Goal: Transaction & Acquisition: Obtain resource

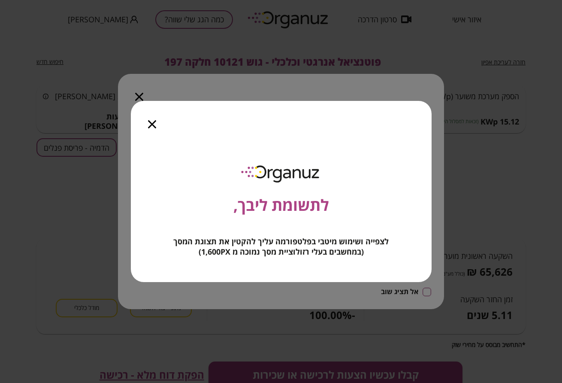
click at [151, 121] on icon "button" at bounding box center [152, 124] width 8 height 8
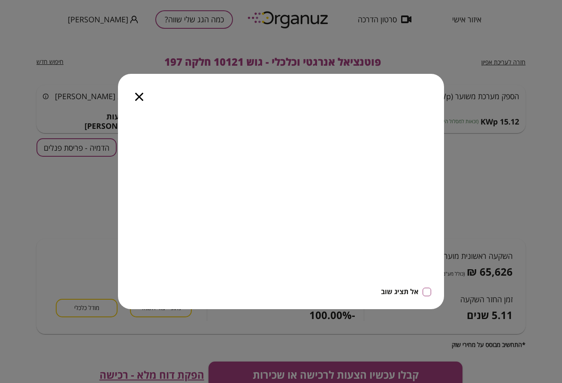
click at [138, 94] on icon "button" at bounding box center [139, 97] width 8 height 8
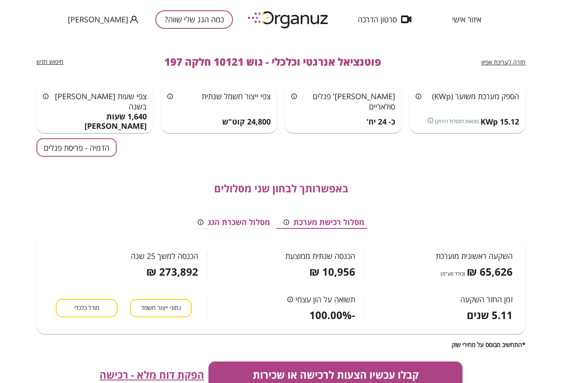
click at [167, 23] on button "כמה הגג שלי שווה?" at bounding box center [194, 19] width 78 height 18
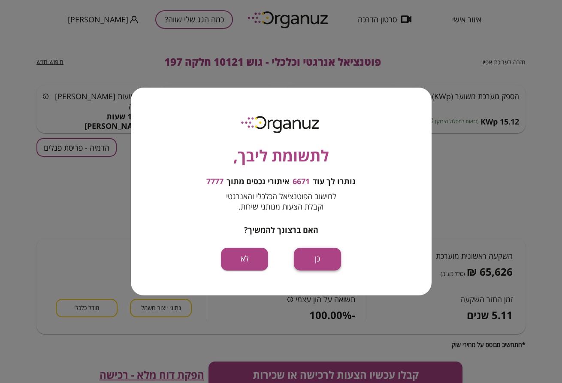
click at [326, 260] on button "כן" at bounding box center [317, 259] width 47 height 23
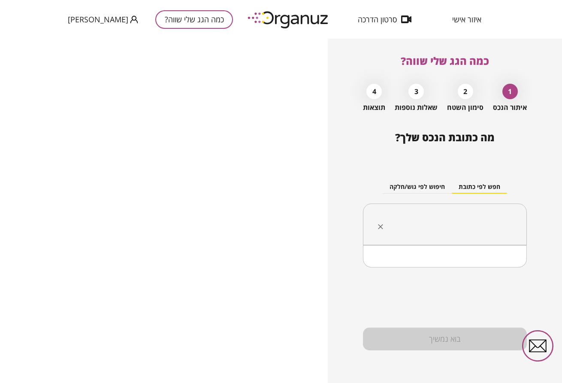
click at [455, 218] on input "text" at bounding box center [448, 224] width 137 height 21
paste input "**********"
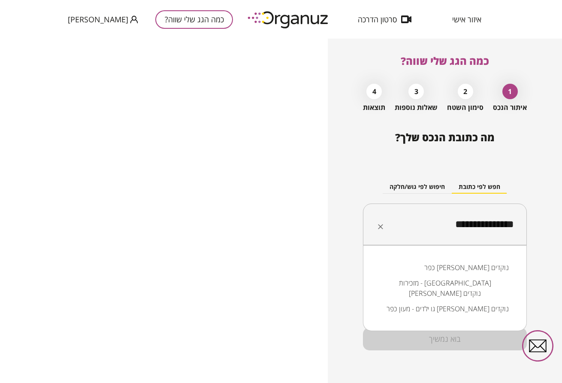
click at [485, 271] on li "כפר [PERSON_NAME] נוקדים" at bounding box center [445, 267] width 142 height 15
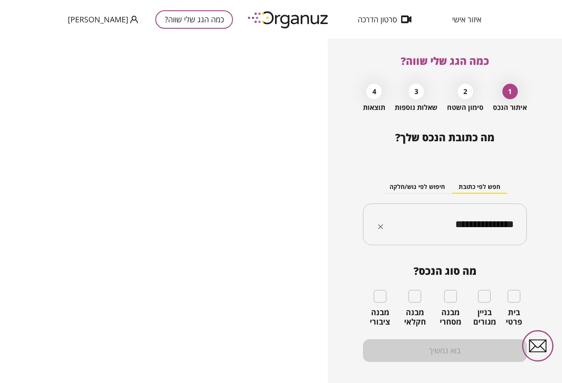
type input "**********"
click at [449, 221] on input "**********" at bounding box center [448, 224] width 137 height 21
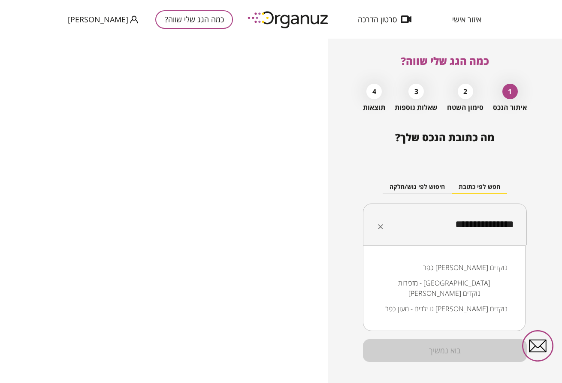
click at [479, 270] on li "כפר [PERSON_NAME] נוקדים" at bounding box center [444, 267] width 140 height 15
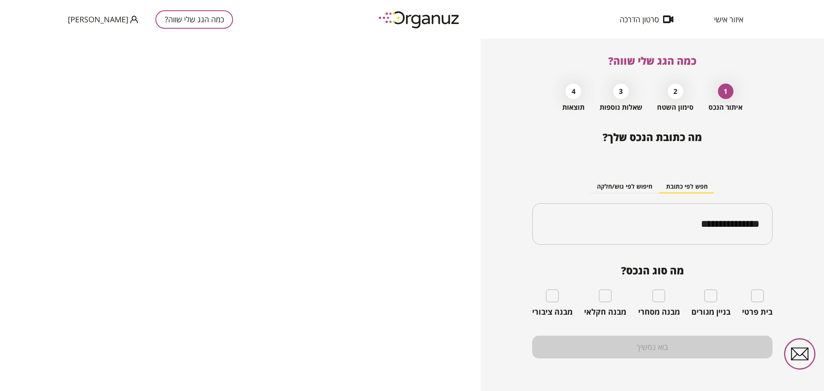
click at [570, 301] on div "בית פרטי" at bounding box center [757, 303] width 30 height 27
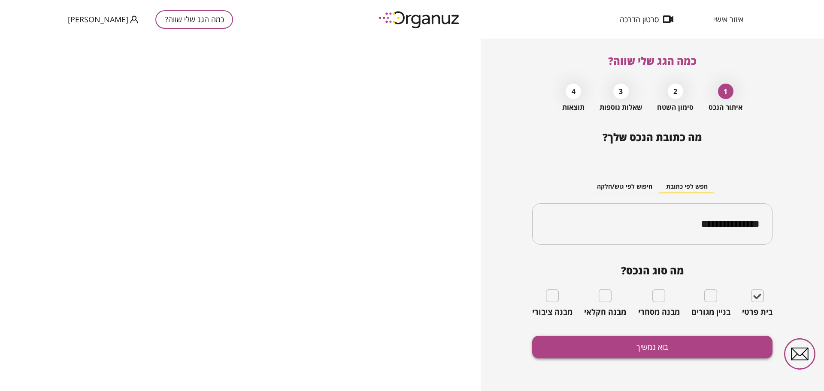
click at [570, 355] on button "בוא נמשיך" at bounding box center [652, 347] width 240 height 23
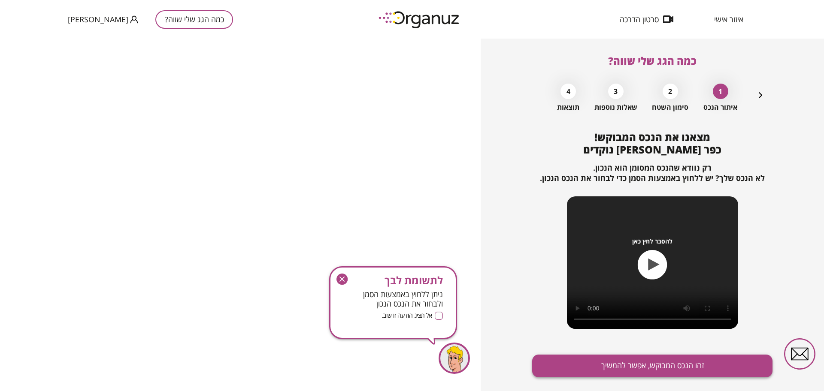
click at [570, 367] on button "זהו הנכס המבוקש, אפשר להמשיך" at bounding box center [652, 366] width 240 height 23
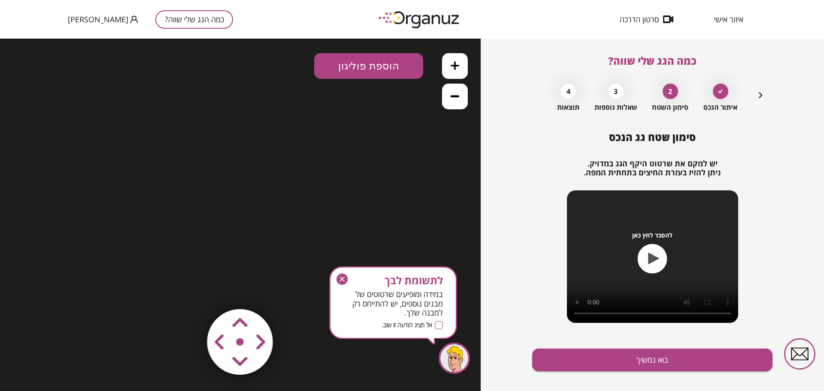
click at [342, 279] on icon "button" at bounding box center [342, 279] width 5 height 5
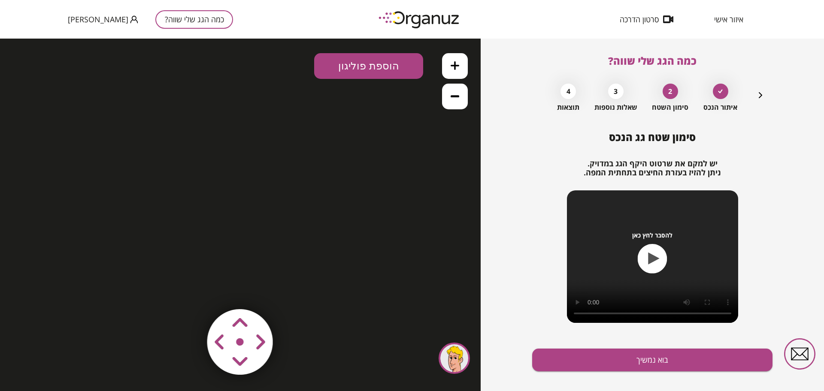
click at [197, 24] on button "כמה הגג שלי שווה?" at bounding box center [194, 19] width 78 height 18
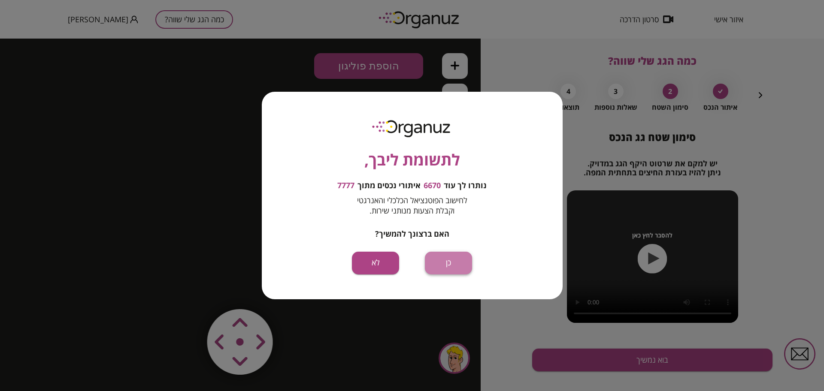
click at [440, 258] on button "כן" at bounding box center [448, 263] width 47 height 23
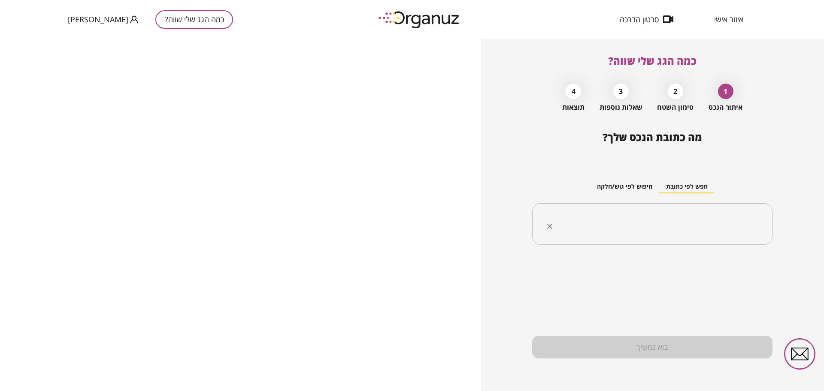
click at [570, 226] on input "text" at bounding box center [655, 224] width 213 height 21
paste input "**********"
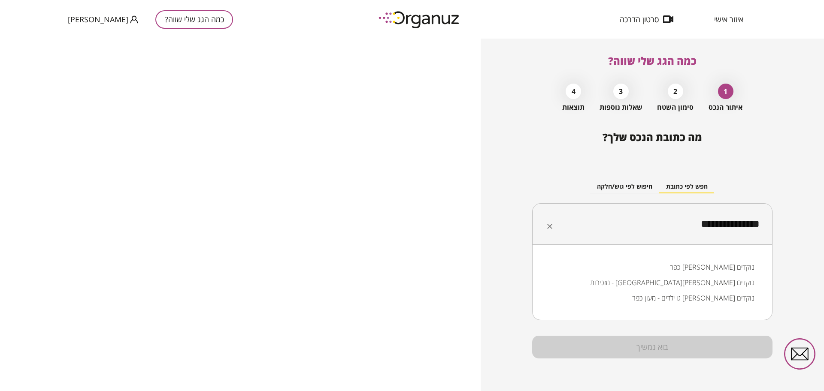
click at [570, 270] on li "כפר [PERSON_NAME] נוקדים" at bounding box center [652, 267] width 218 height 15
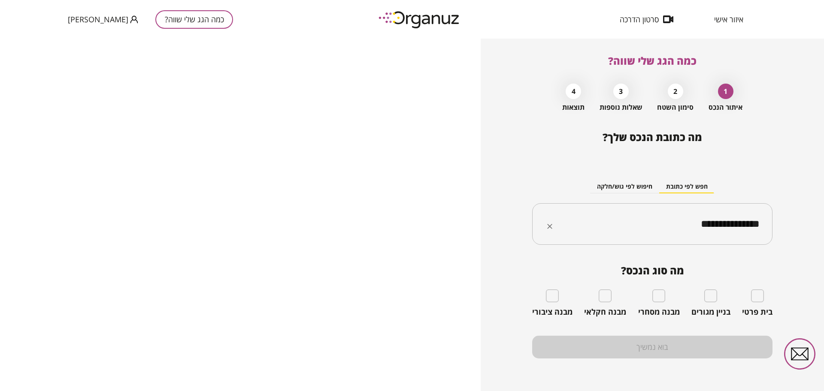
type input "**********"
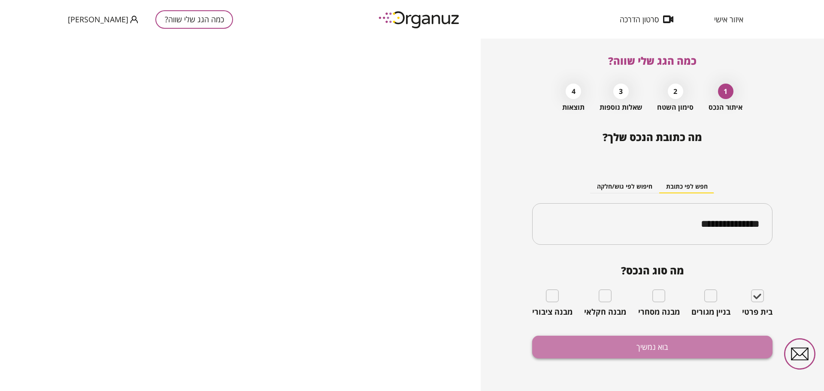
click at [570, 357] on button "בוא נמשיך" at bounding box center [652, 347] width 240 height 23
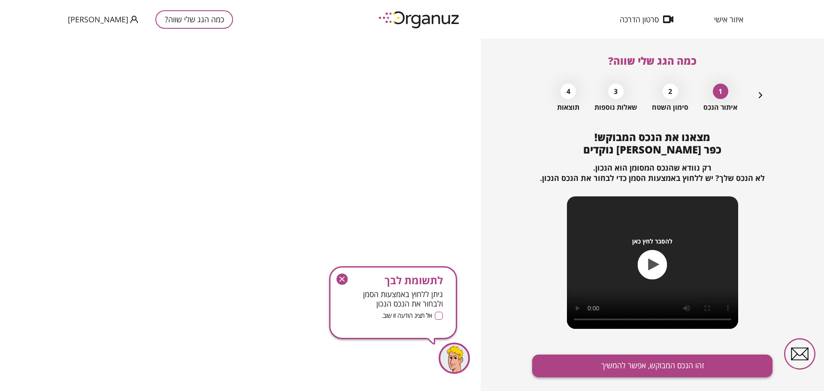
click at [570, 366] on button "זהו הנכס המבוקש, אפשר להמשיך" at bounding box center [652, 366] width 240 height 23
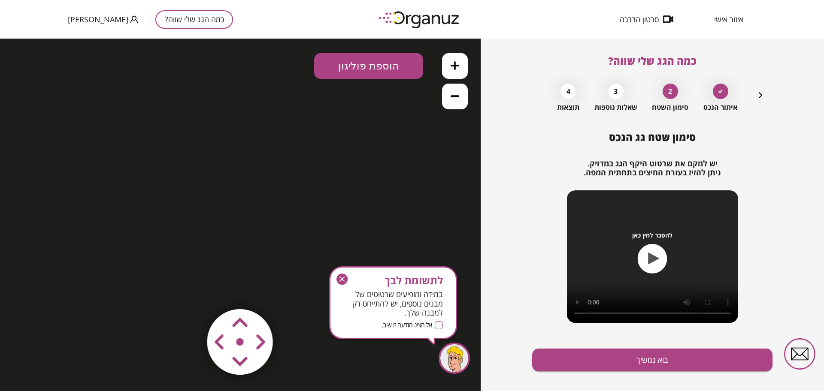
click at [340, 279] on icon "button" at bounding box center [341, 279] width 11 height 11
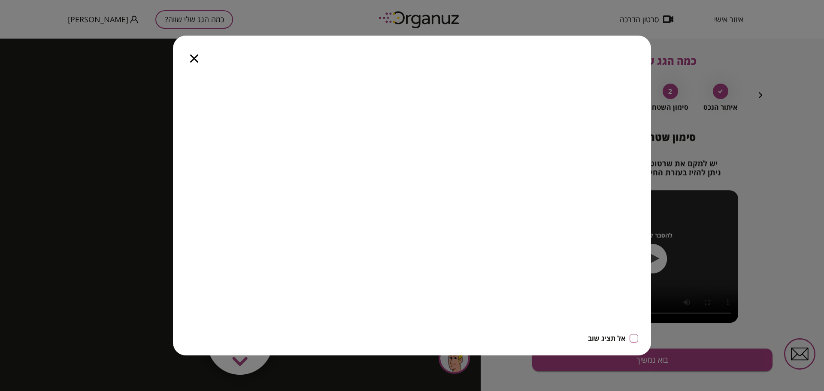
click at [193, 58] on icon "button" at bounding box center [194, 59] width 8 height 8
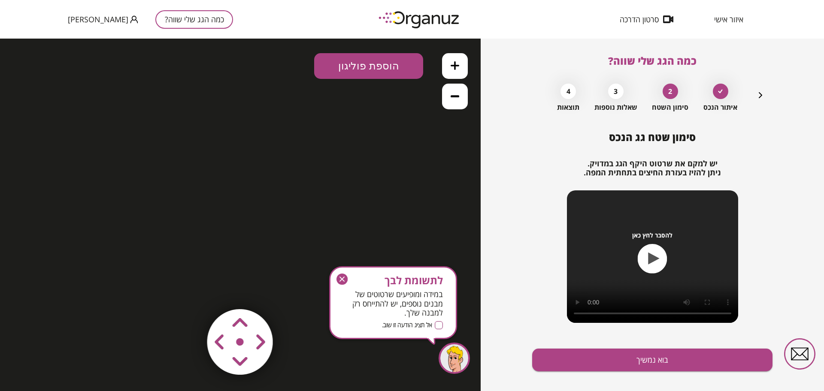
click at [180, 24] on button "כמה הגג שלי שווה?" at bounding box center [194, 19] width 78 height 18
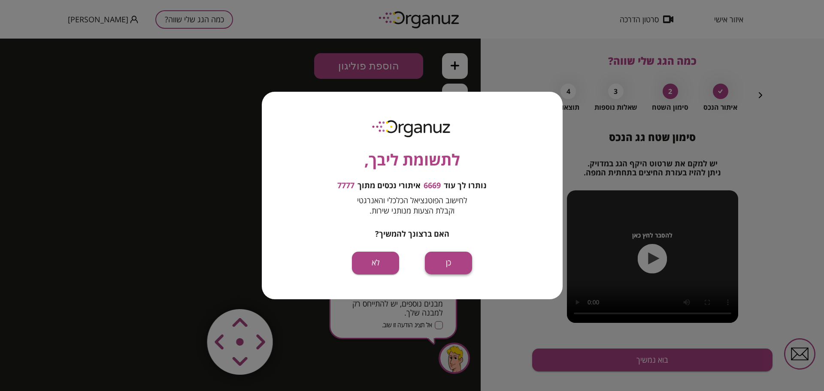
click at [442, 266] on button "כן" at bounding box center [448, 263] width 47 height 23
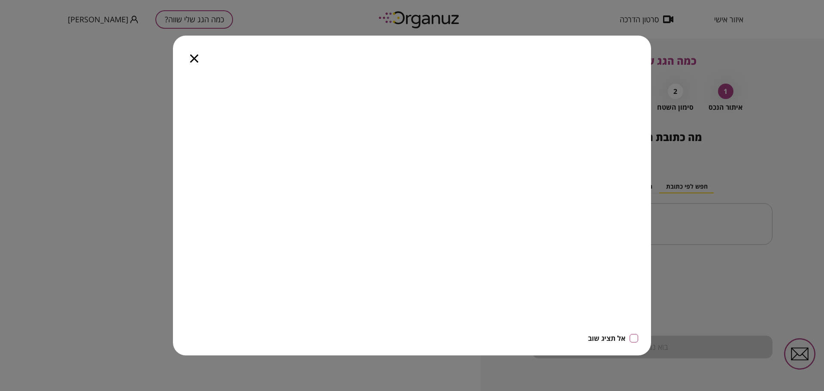
click at [191, 58] on icon "button" at bounding box center [194, 59] width 8 height 8
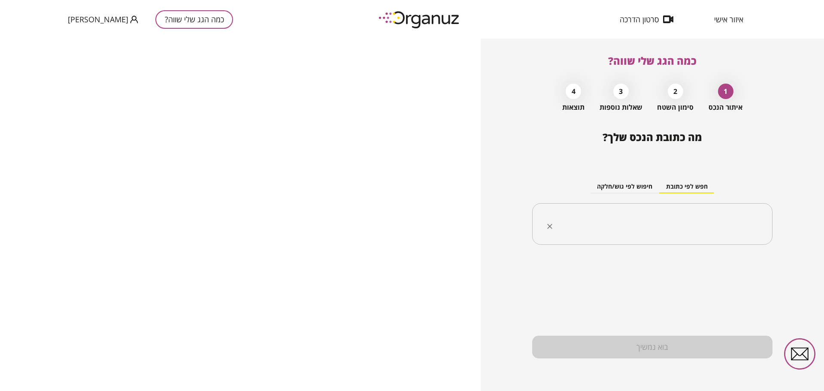
click at [633, 221] on input "text" at bounding box center [655, 224] width 213 height 21
paste input "**********"
type input "**********"
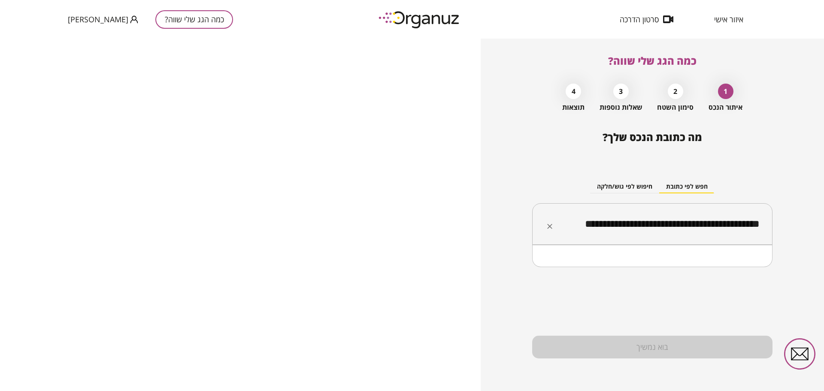
scroll to position [0, -7]
click at [717, 228] on input "**********" at bounding box center [655, 224] width 213 height 21
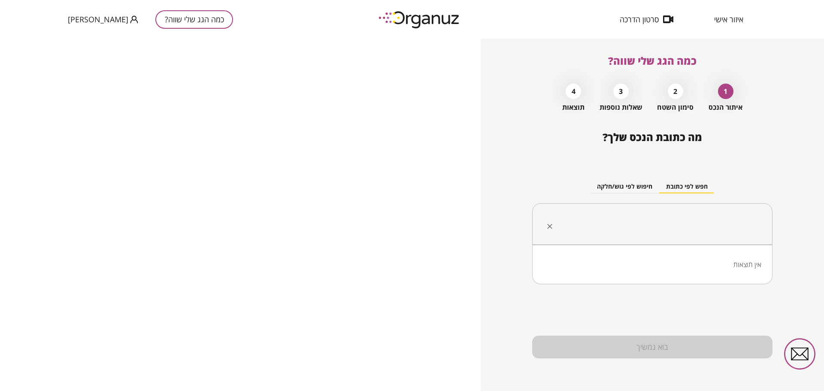
scroll to position [0, 0]
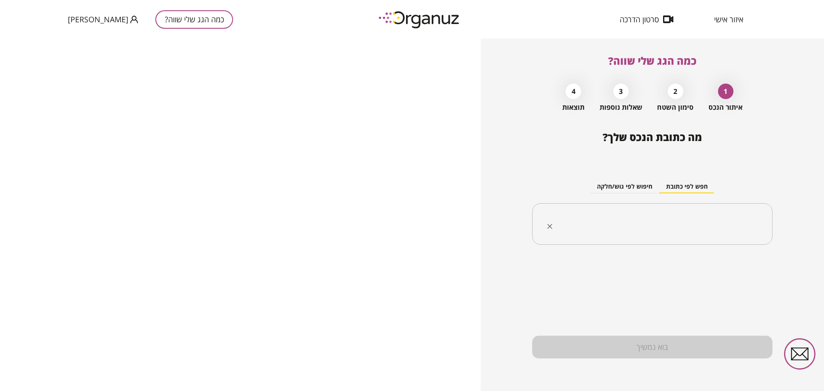
click at [703, 230] on input "text" at bounding box center [655, 224] width 213 height 21
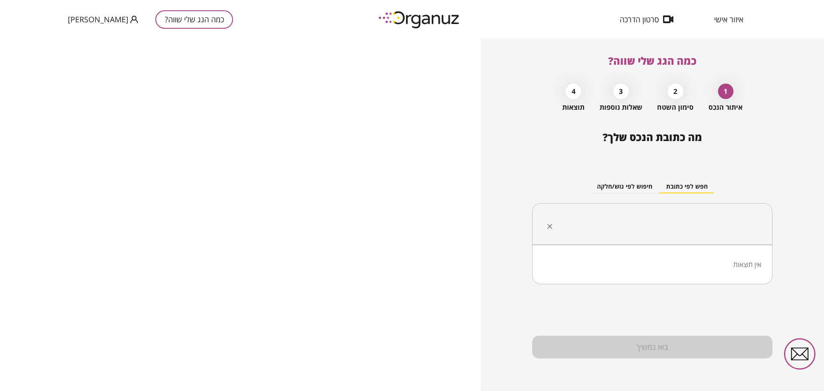
paste input "**********"
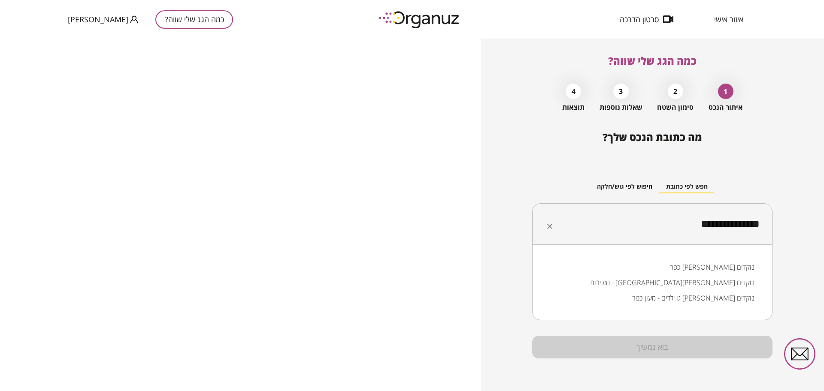
click at [730, 264] on li "כפר [PERSON_NAME] נוקדים" at bounding box center [652, 267] width 218 height 15
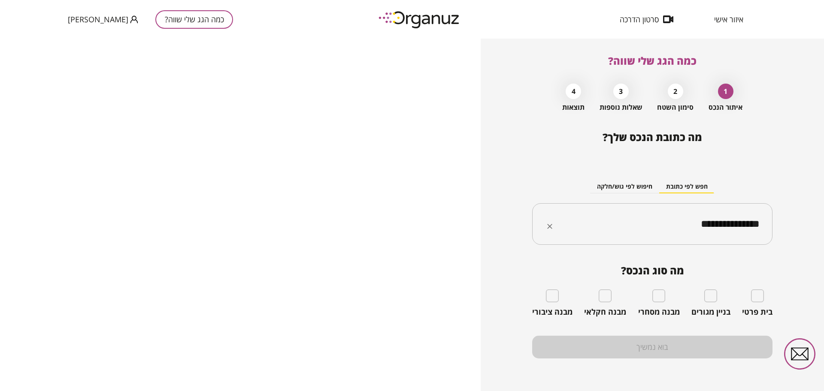
type input "**********"
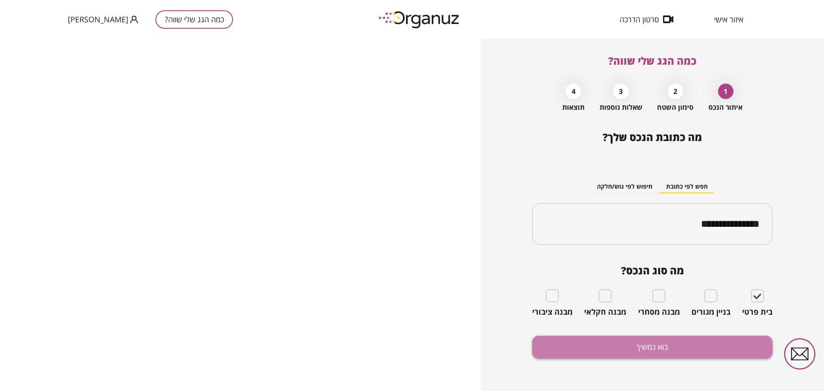
click at [687, 346] on button "בוא נמשיך" at bounding box center [652, 347] width 240 height 23
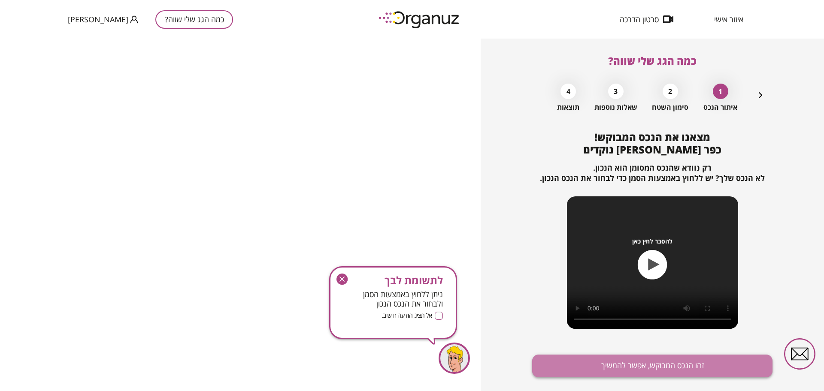
click at [678, 357] on button "זהו הנכס המבוקש, אפשר להמשיך" at bounding box center [652, 366] width 240 height 23
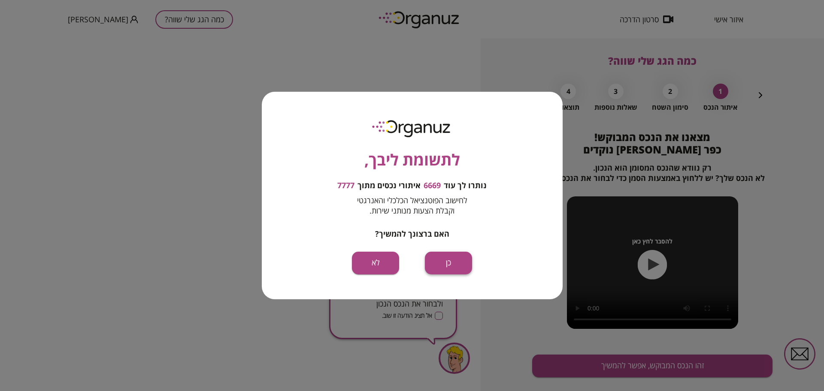
click at [457, 255] on button "כן" at bounding box center [448, 263] width 47 height 23
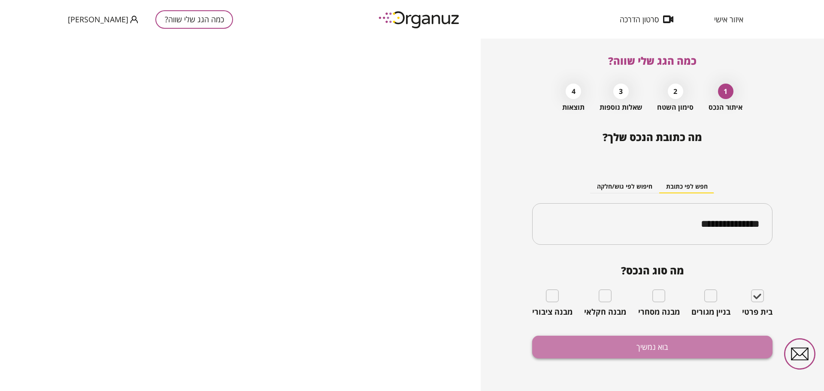
click at [665, 355] on button "בוא נמשיך" at bounding box center [652, 347] width 240 height 23
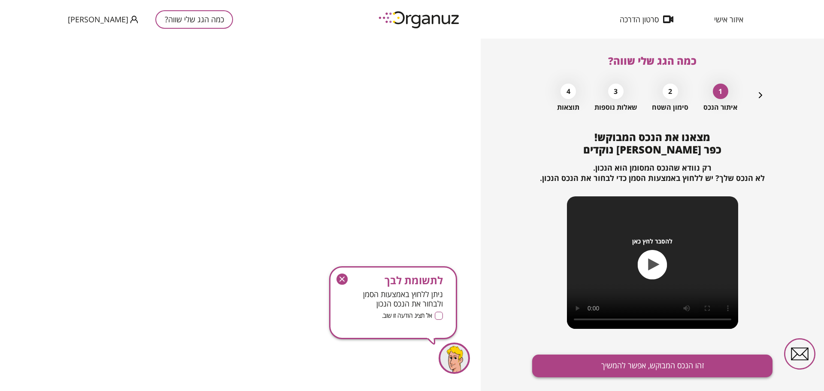
click at [656, 370] on button "זהו הנכס המבוקש, אפשר להמשיך" at bounding box center [652, 366] width 240 height 23
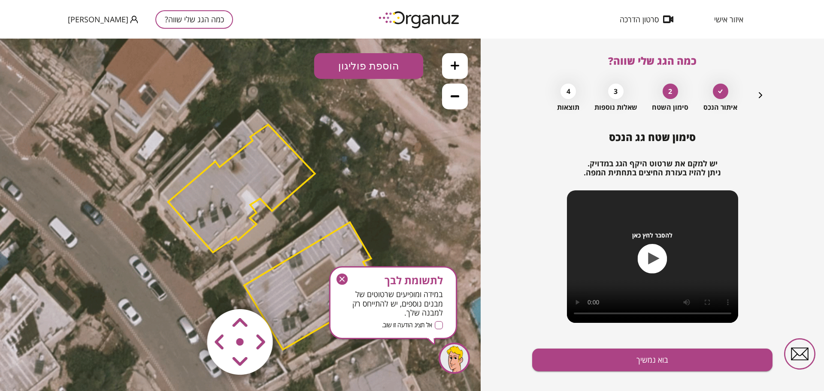
drag, startPoint x: 305, startPoint y: 133, endPoint x: 330, endPoint y: 154, distance: 32.3
click at [330, 154] on icon at bounding box center [273, 236] width 695 height 695
click at [285, 179] on polygon at bounding box center [242, 190] width 147 height 128
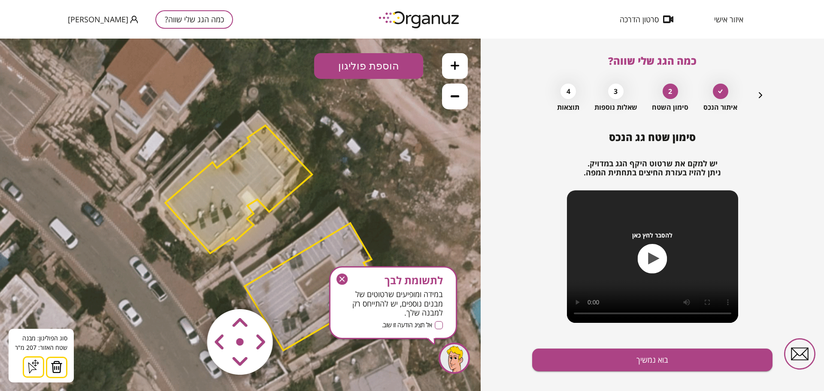
click at [189, 291] on area at bounding box center [189, 291] width 0 height 0
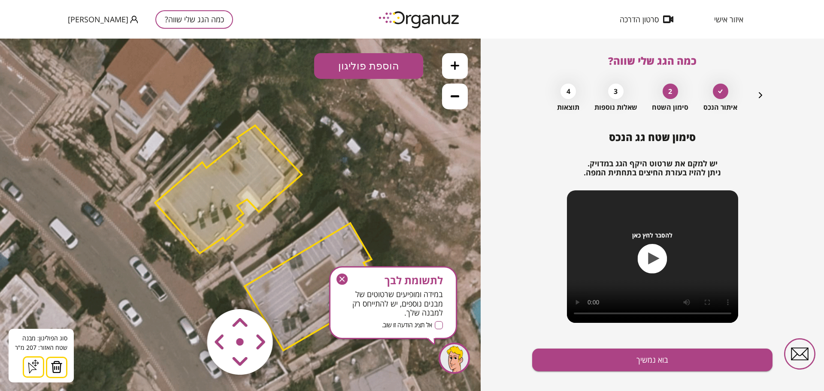
click at [189, 291] on area at bounding box center [189, 291] width 0 height 0
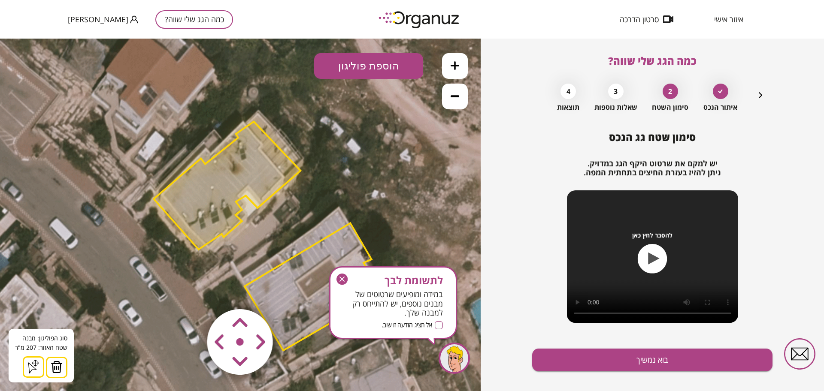
click at [246, 335] on img at bounding box center [240, 342] width 103 height 103
click at [189, 291] on area at bounding box center [189, 291] width 0 height 0
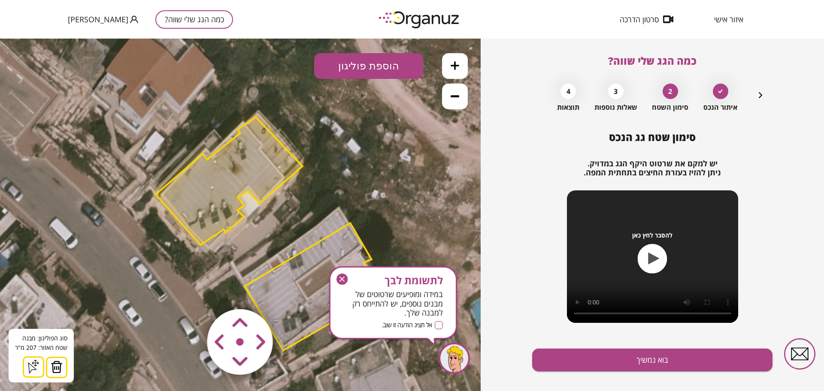
click at [189, 291] on area at bounding box center [189, 291] width 0 height 0
drag, startPoint x: 249, startPoint y: 342, endPoint x: 243, endPoint y: 331, distance: 11.5
click at [189, 291] on area at bounding box center [189, 291] width 0 height 0
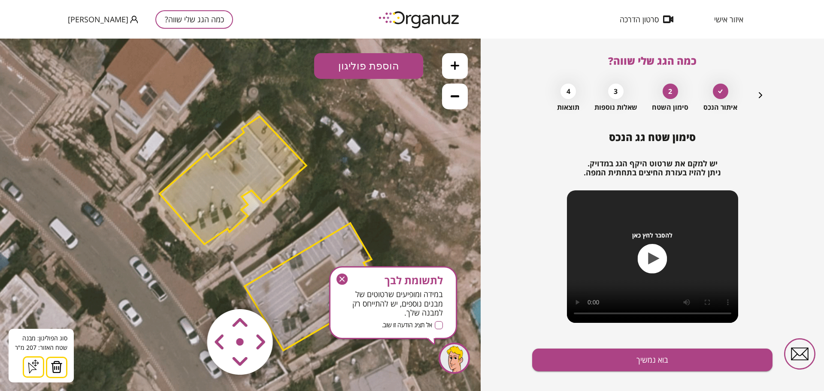
click at [189, 291] on area at bounding box center [189, 291] width 0 height 0
click at [222, 324] on img at bounding box center [240, 342] width 103 height 103
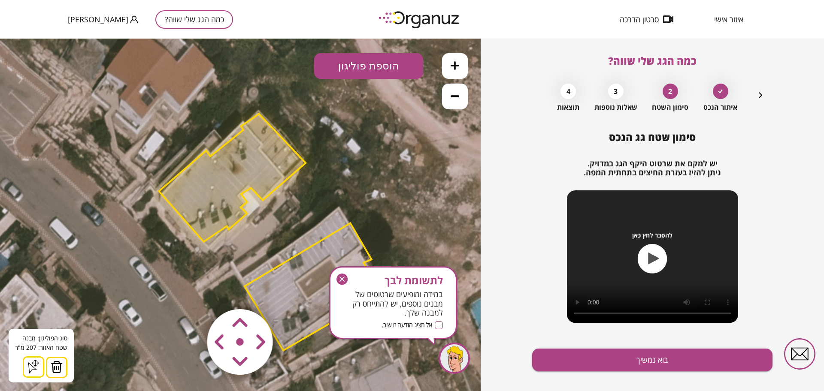
click at [232, 198] on polygon at bounding box center [232, 178] width 147 height 128
click at [61, 366] on button at bounding box center [56, 367] width 21 height 21
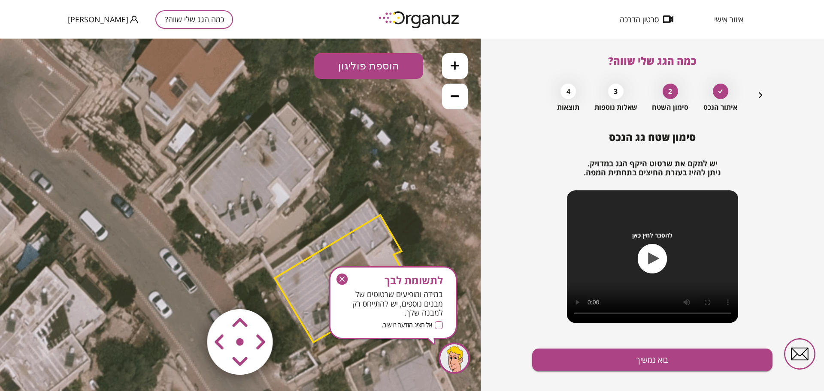
drag, startPoint x: 340, startPoint y: 193, endPoint x: 389, endPoint y: 203, distance: 50.5
click at [389, 203] on icon at bounding box center [303, 229] width 695 height 695
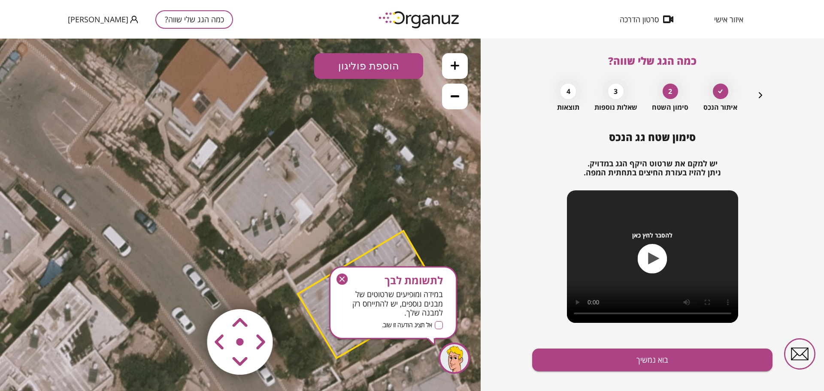
click at [462, 68] on button at bounding box center [455, 66] width 26 height 26
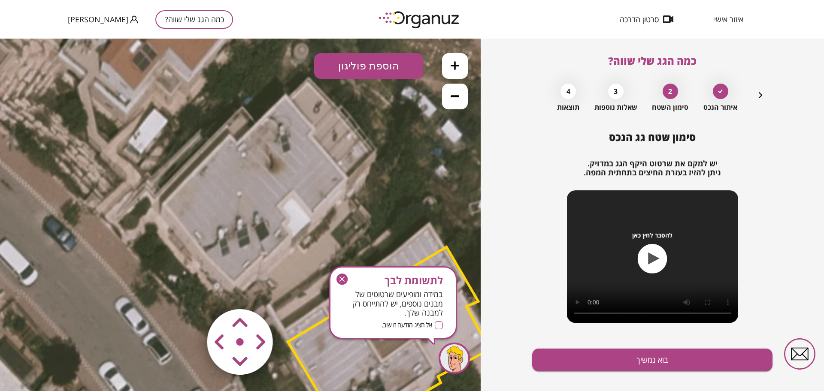
drag, startPoint x: 418, startPoint y: 168, endPoint x: 333, endPoint y: 66, distance: 132.9
click at [379, 176] on icon at bounding box center [332, 267] width 1043 height 1043
click at [348, 67] on button "הוספת פוליגון" at bounding box center [368, 66] width 109 height 26
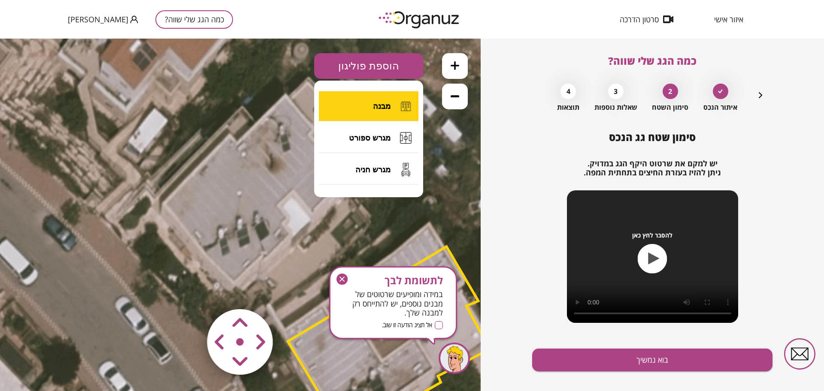
click at [361, 104] on button "מבנה" at bounding box center [369, 106] width 100 height 30
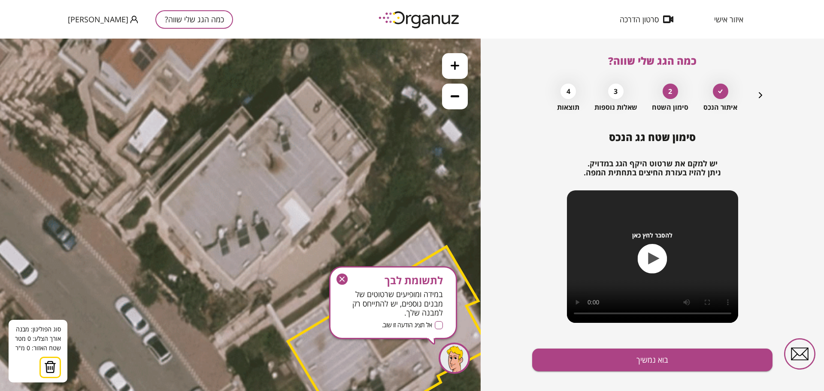
drag, startPoint x: 285, startPoint y: 94, endPoint x: 275, endPoint y: 101, distance: 12.7
click at [285, 94] on icon at bounding box center [332, 267] width 1043 height 1043
click at [286, 96] on icon at bounding box center [332, 267] width 1043 height 1043
click at [236, 144] on icon at bounding box center [332, 267] width 1043 height 1043
click at [230, 136] on polygon at bounding box center [258, 120] width 56 height 48
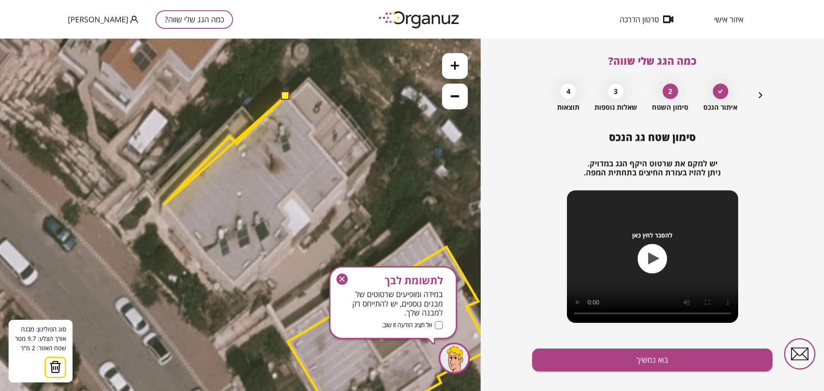
click at [164, 205] on icon at bounding box center [332, 267] width 1043 height 1043
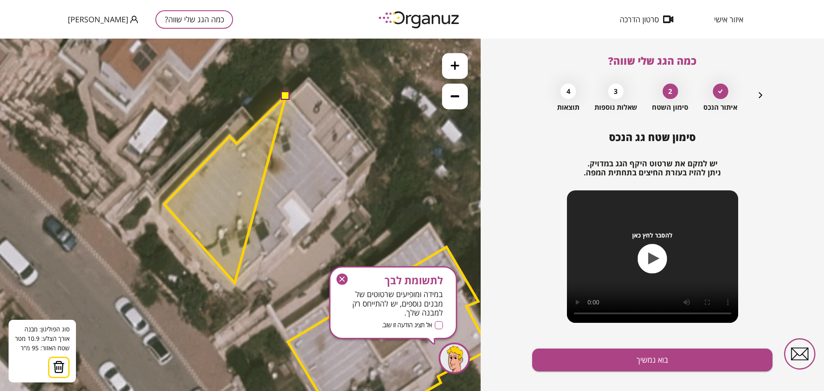
click at [235, 283] on polygon at bounding box center [224, 189] width 121 height 187
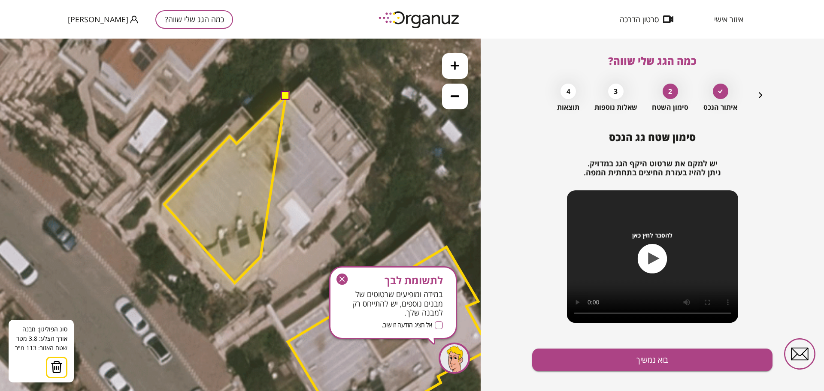
click at [261, 257] on polygon at bounding box center [224, 189] width 121 height 187
click at [264, 261] on polygon at bounding box center [224, 189] width 121 height 187
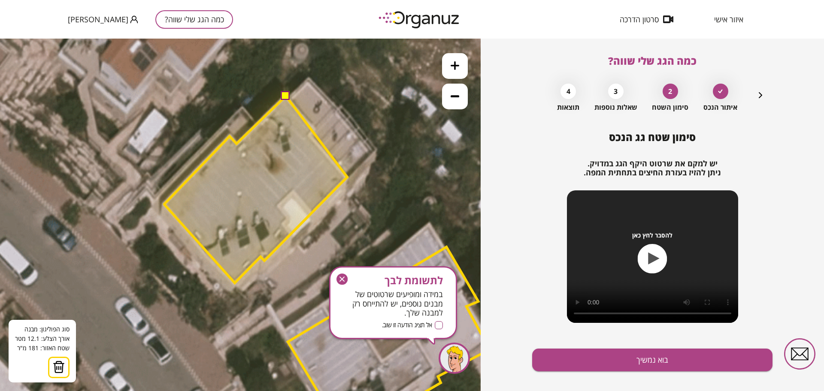
click at [347, 177] on polygon at bounding box center [255, 189] width 183 height 187
click at [310, 136] on polygon at bounding box center [255, 189] width 183 height 187
click at [316, 130] on polygon at bounding box center [255, 189] width 183 height 187
click at [285, 98] on button at bounding box center [285, 95] width 9 height 9
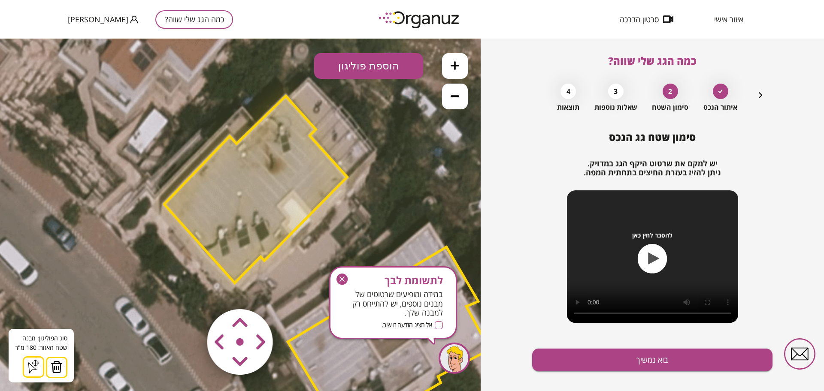
click at [340, 281] on icon "button" at bounding box center [341, 279] width 11 height 11
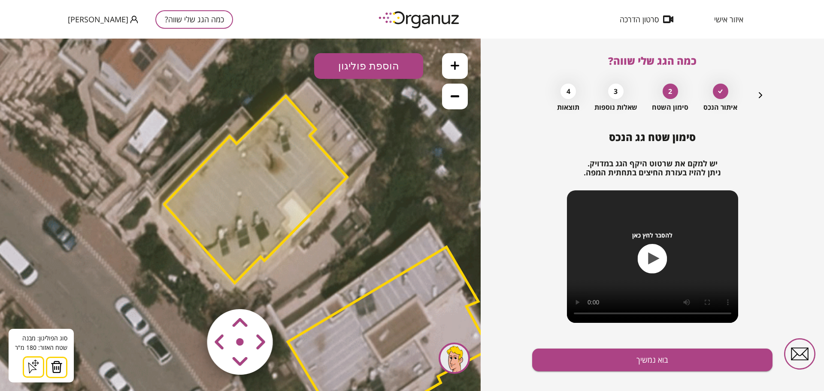
click at [763, 95] on icon "button" at bounding box center [760, 95] width 10 height 10
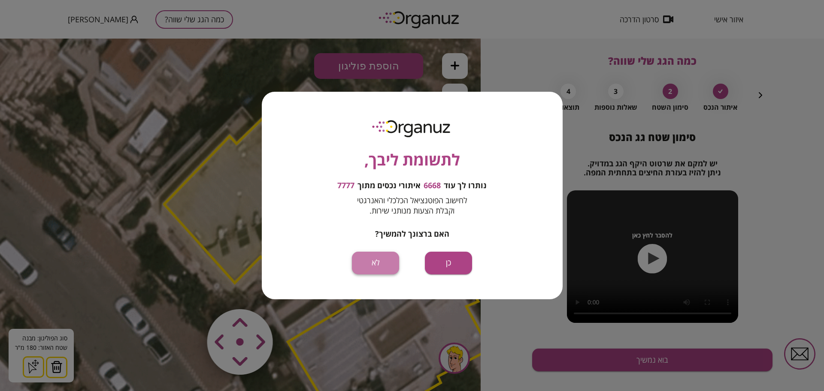
drag, startPoint x: 368, startPoint y: 264, endPoint x: 433, endPoint y: 90, distance: 185.4
click at [368, 264] on button "לא" at bounding box center [375, 263] width 47 height 23
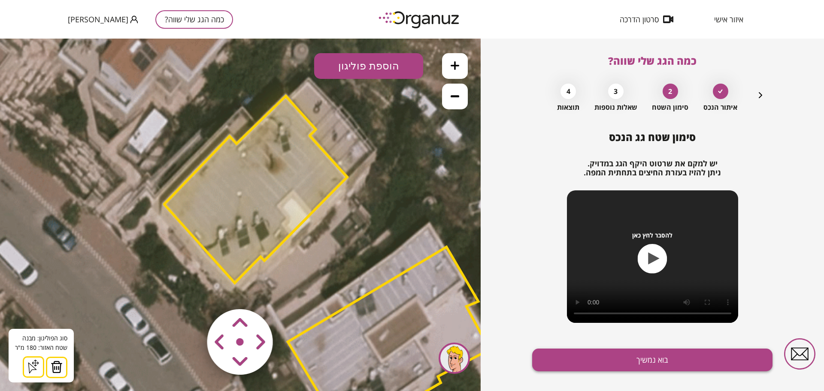
click at [732, 357] on button "בוא נמשיך" at bounding box center [652, 360] width 240 height 23
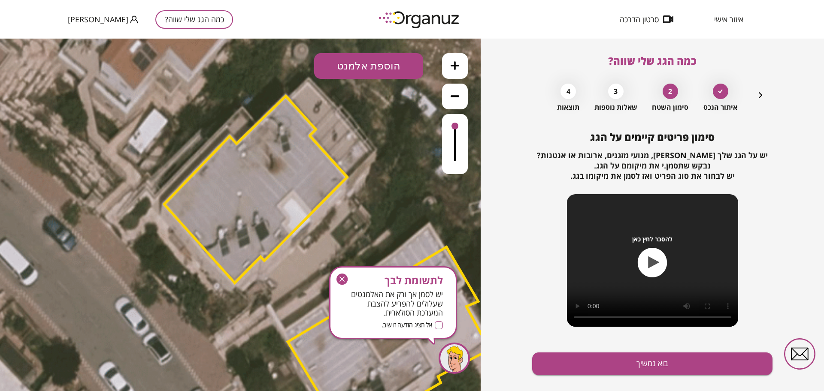
click at [375, 66] on button "הוספת אלמנט" at bounding box center [368, 66] width 109 height 26
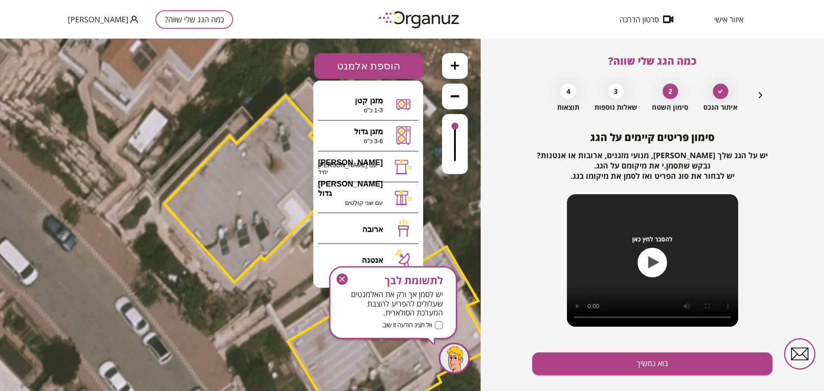
drag, startPoint x: 341, startPoint y: 279, endPoint x: 351, endPoint y: 141, distance: 138.1
click at [341, 279] on icon "button" at bounding box center [342, 279] width 5 height 5
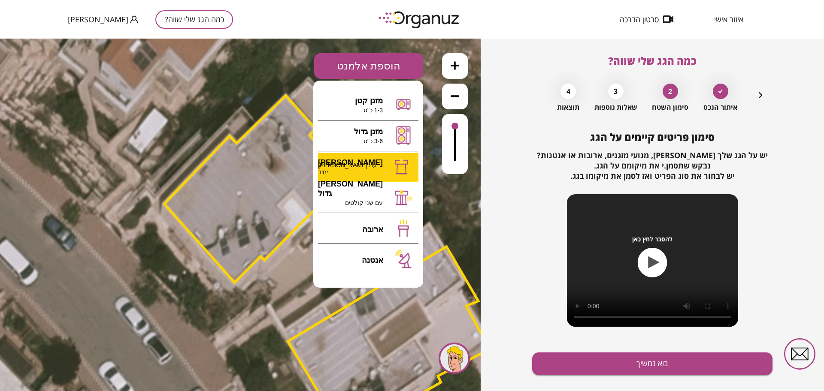
click at [350, 165] on div ".st0 { fill: #FFFFFF; } א" at bounding box center [240, 215] width 481 height 353
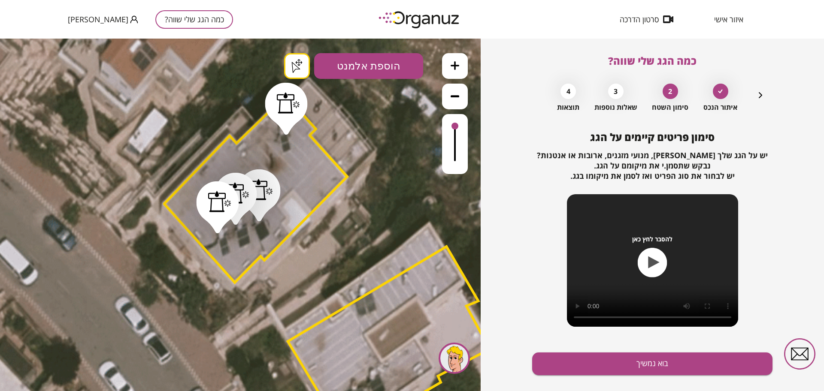
click at [295, 68] on div ".st0 { fill: #FFFFFF; } .st0 { fill: #FFFFFF; }" at bounding box center [240, 215] width 481 height 353
click at [594, 358] on button "בוא נמשיך" at bounding box center [652, 364] width 240 height 23
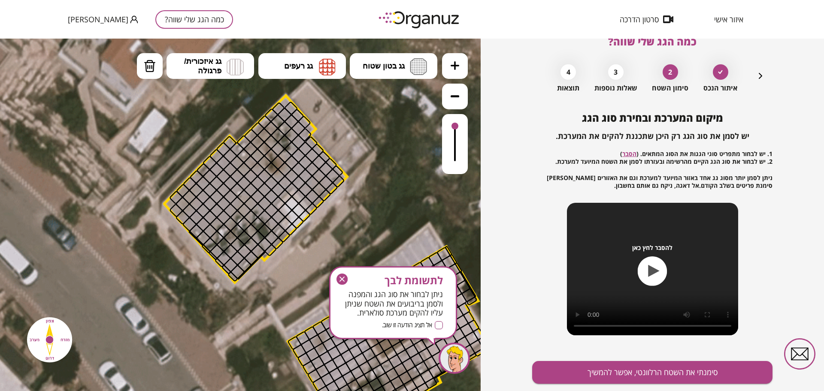
scroll to position [45, 0]
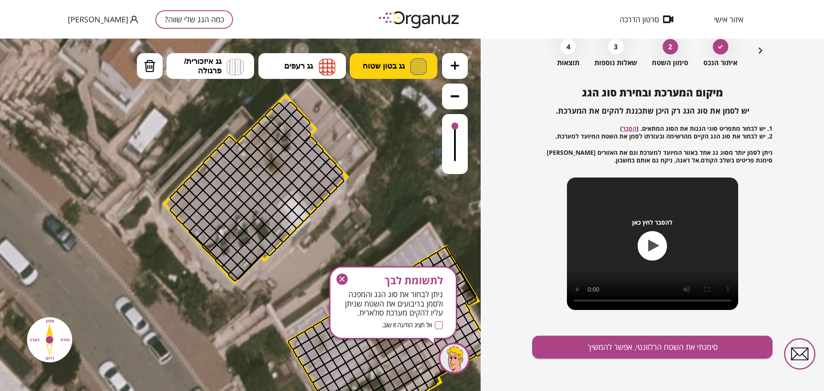
click at [407, 69] on button "גג בטון שטוח" at bounding box center [394, 66] width 88 height 26
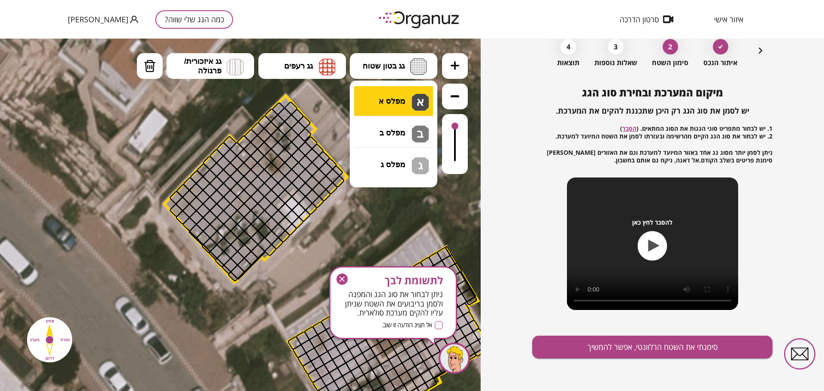
click at [412, 101] on div ".st0 { fill: #FFFFFF; } .st0 { fill: #FFFFFF; }" at bounding box center [240, 215] width 481 height 353
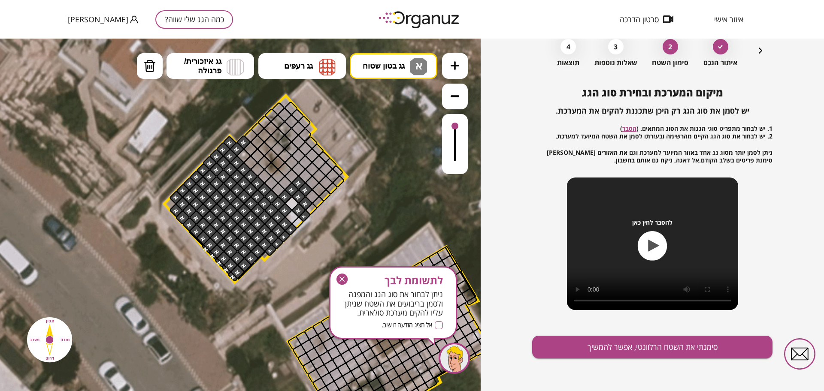
drag, startPoint x: 227, startPoint y: 141, endPoint x: 276, endPoint y: 214, distance: 87.6
click at [156, 63] on button "מחיקה" at bounding box center [150, 66] width 26 height 26
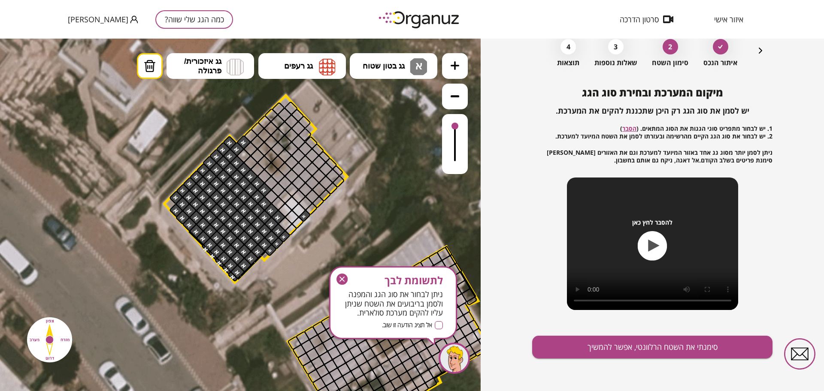
drag, startPoint x: 299, startPoint y: 213, endPoint x: 315, endPoint y: 213, distance: 15.5
click at [309, 231] on div ".st0 { fill: #FFFFFF; } .st0 { fill: #FFFFFF; }" at bounding box center [332, 267] width 1043 height 1043
click at [382, 64] on span "גג בטון שטוח" at bounding box center [384, 65] width 42 height 9
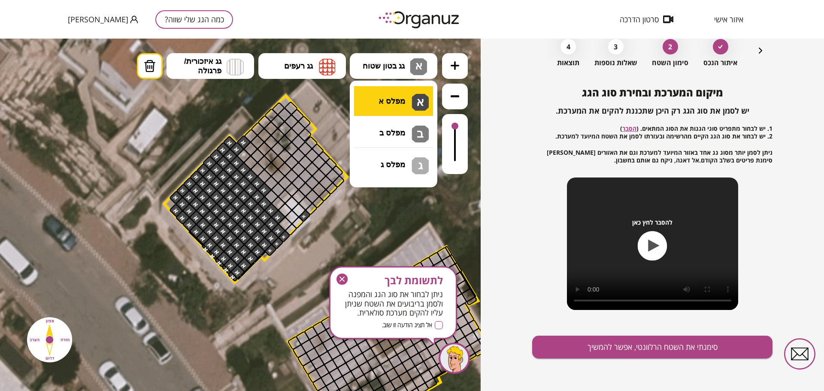
click at [398, 109] on div ".st0 { fill: #FFFFFF; } .st0 { fill: #FFFFFF; }" at bounding box center [240, 215] width 481 height 353
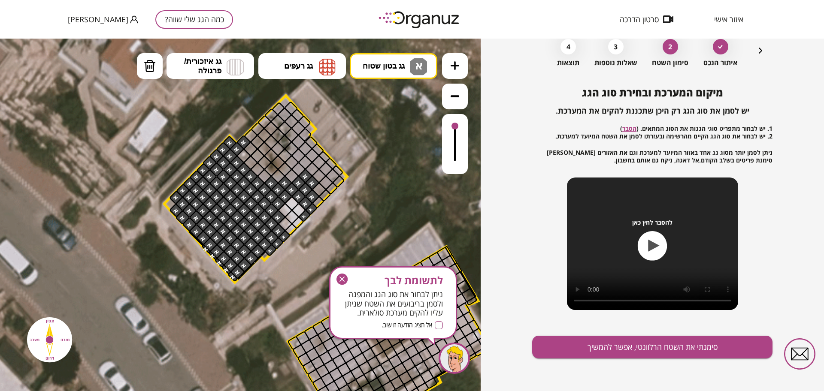
drag, startPoint x: 274, startPoint y: 204, endPoint x: 309, endPoint y: 213, distance: 36.4
click at [155, 63] on img at bounding box center [150, 66] width 12 height 13
click at [306, 216] on div at bounding box center [304, 216] width 13 height 13
click at [401, 79] on ul "גג בטון שטוח א א מפלס א א מפלס ב ב מפלס ג ג גג רעפים רעפים צפון פרגולה" at bounding box center [287, 67] width 301 height 28
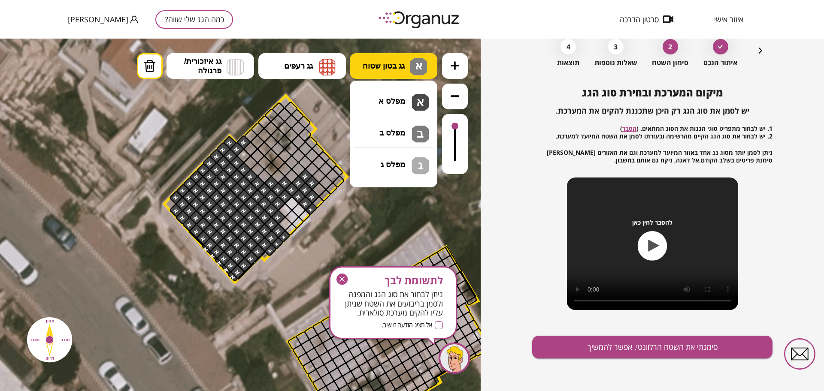
click at [404, 70] on span "גג בטון שטוח" at bounding box center [384, 65] width 42 height 9
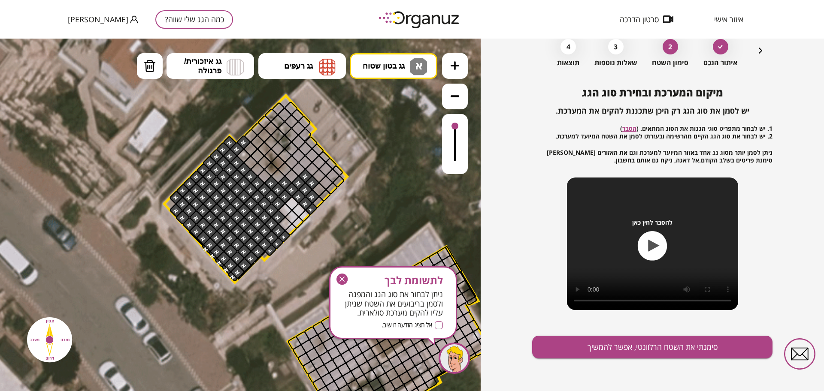
click at [411, 100] on div ".st0 { fill: #FFFFFF; } .st0 { fill: #FFFFFF; }" at bounding box center [240, 215] width 481 height 353
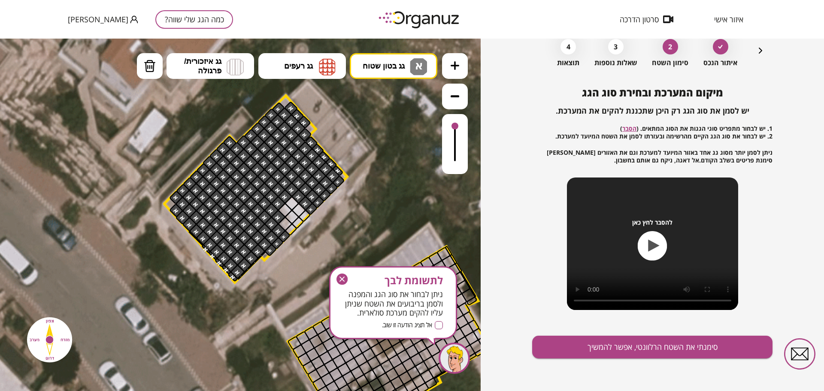
drag, startPoint x: 248, startPoint y: 267, endPoint x: 272, endPoint y: 115, distance: 153.8
click at [272, 115] on div ".st0 { fill: #FFFFFF; } .st0 { fill: #FFFFFF; }" at bounding box center [332, 267] width 1043 height 1043
click at [588, 358] on button "סימנתי את השטח הרלוונטי, אפשר להמשיך" at bounding box center [652, 347] width 240 height 23
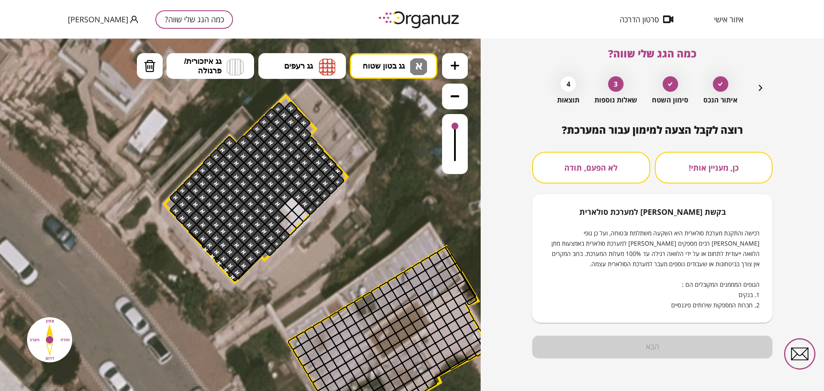
scroll to position [7, 0]
click at [623, 162] on button "לא הפעם, תודה" at bounding box center [591, 168] width 118 height 32
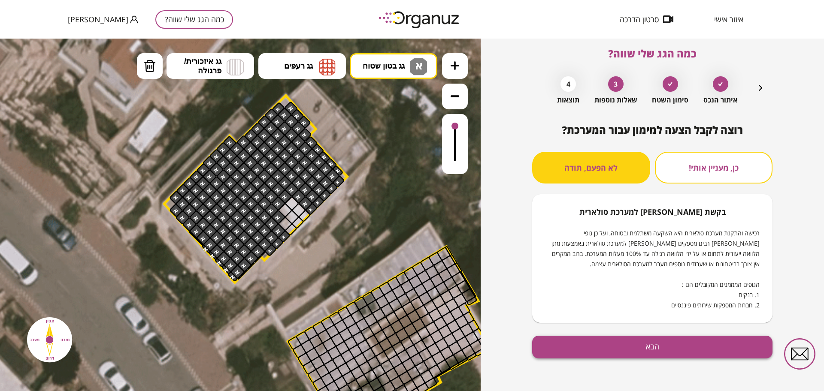
click at [643, 342] on button "הבא" at bounding box center [652, 347] width 240 height 23
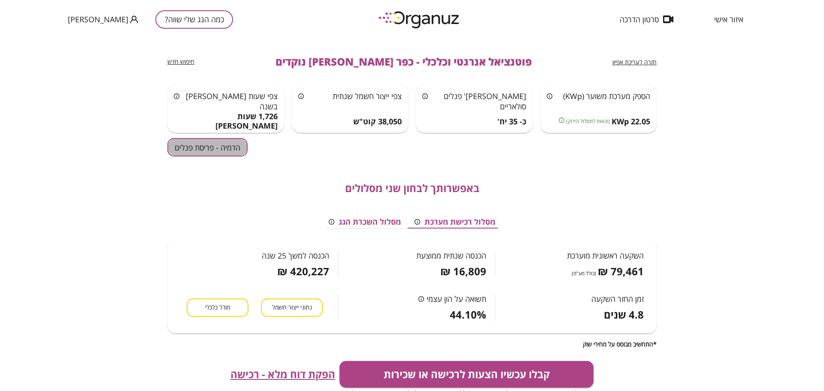
click at [217, 152] on button "הדמיה - פריסת פנלים" at bounding box center [207, 147] width 80 height 18
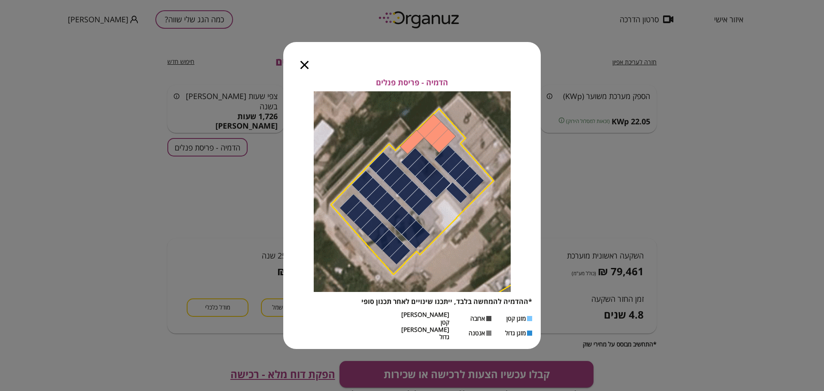
click at [307, 69] on icon "button" at bounding box center [304, 65] width 8 height 8
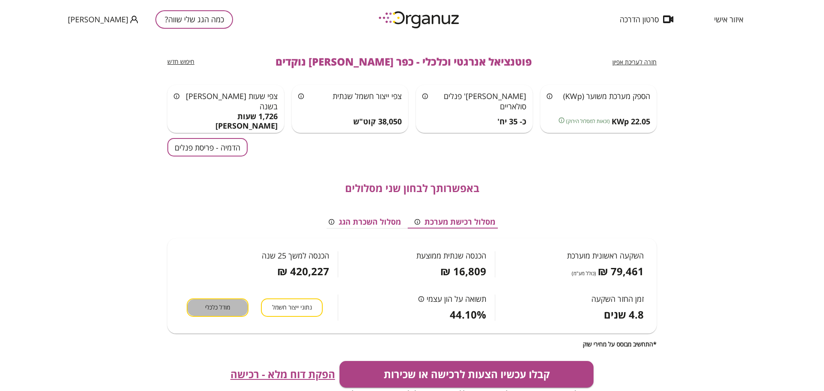
click at [219, 301] on button "מודל כלכלי" at bounding box center [218, 308] width 62 height 18
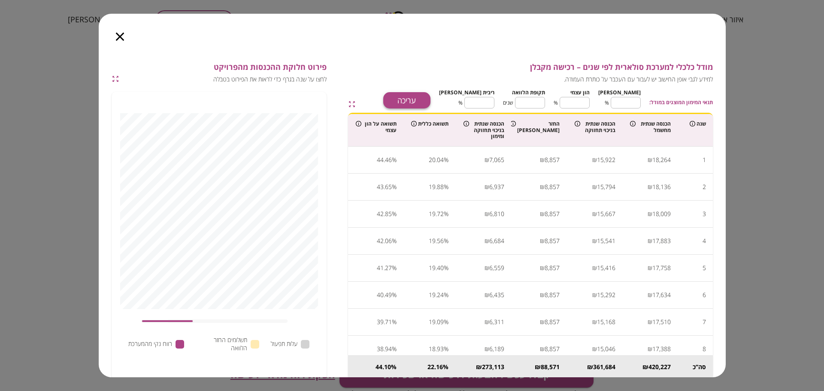
click at [430, 95] on button "עריכה" at bounding box center [406, 100] width 47 height 16
click at [632, 99] on input "**" at bounding box center [626, 102] width 30 height 23
click at [632, 98] on input "**" at bounding box center [626, 102] width 30 height 23
type input "*"
type input "***"
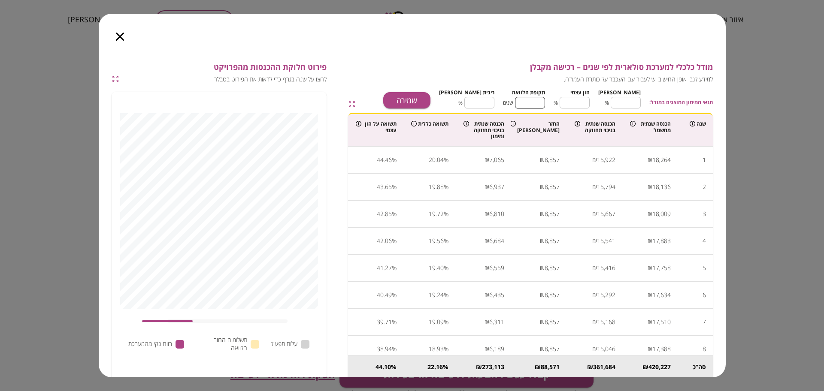
click at [543, 103] on input "**" at bounding box center [530, 102] width 30 height 23
click at [626, 104] on input "*" at bounding box center [626, 102] width 30 height 23
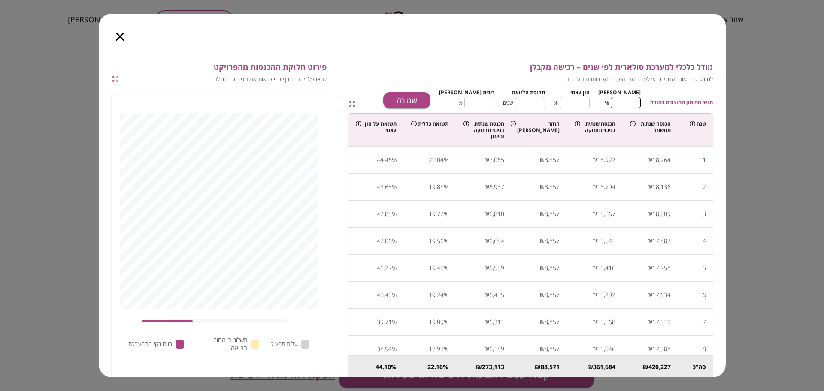
type input "*"
type input "**"
type input "***"
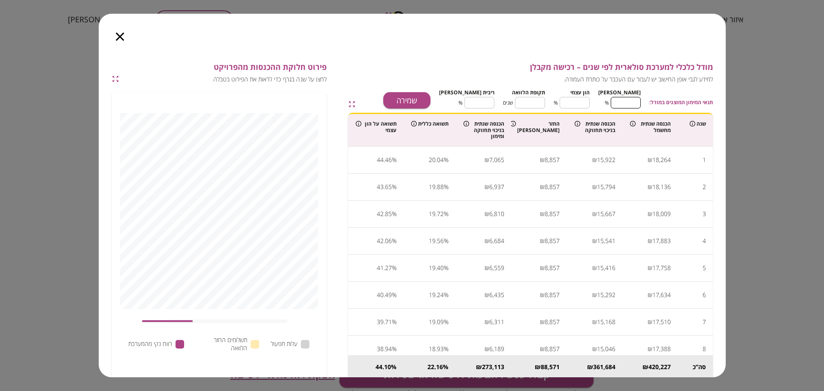
type input "*"
type input "***"
click at [430, 95] on button "שמירה" at bounding box center [406, 100] width 47 height 16
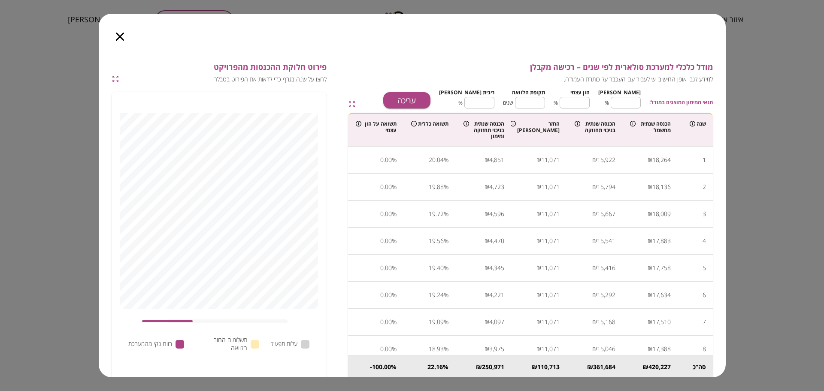
click at [121, 39] on icon "button" at bounding box center [120, 37] width 8 height 8
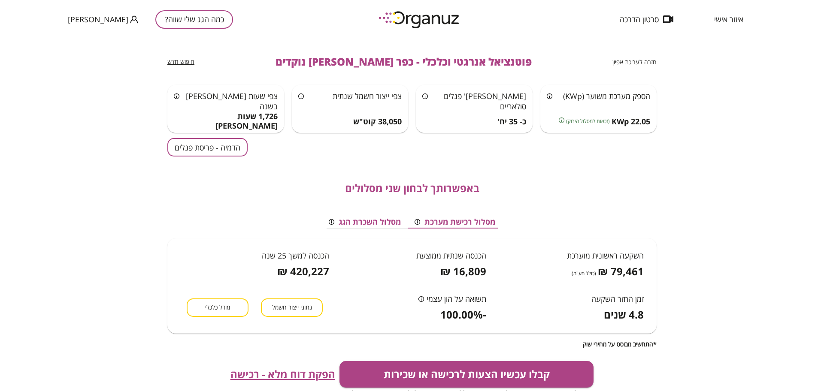
click at [298, 374] on span "הפקת דוח מלא - רכישה" at bounding box center [282, 375] width 105 height 12
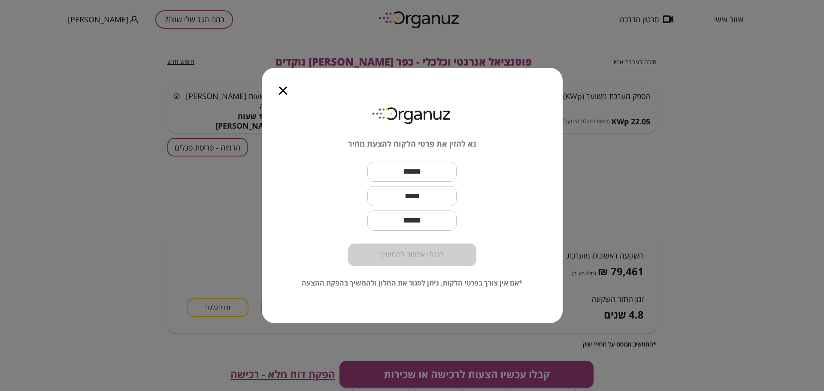
click at [280, 90] on icon "button" at bounding box center [283, 91] width 8 height 8
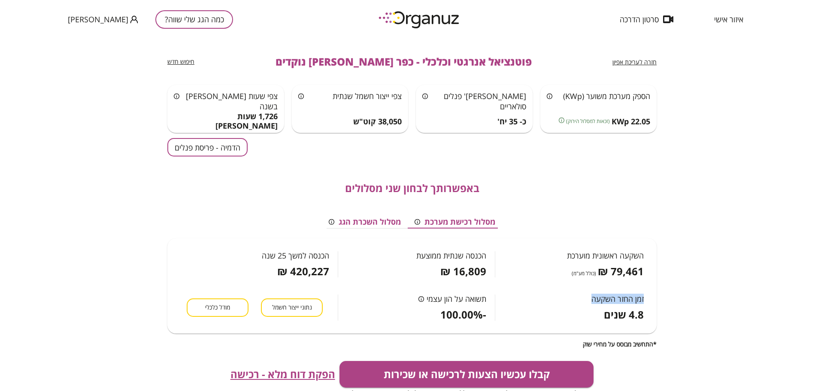
drag, startPoint x: 648, startPoint y: 298, endPoint x: 582, endPoint y: 300, distance: 66.1
click at [582, 300] on div "זמן החזר השקעה 4.8 שנים" at bounding box center [574, 299] width 158 height 43
click at [227, 305] on span "מודל כלכלי" at bounding box center [217, 308] width 25 height 8
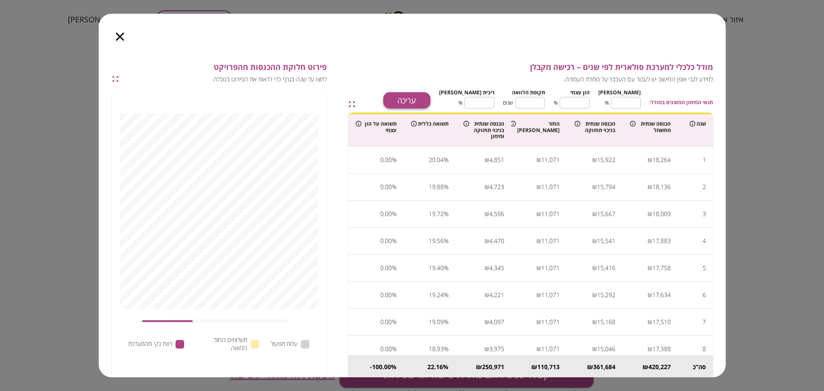
click at [430, 101] on button "עריכה" at bounding box center [406, 100] width 47 height 16
click at [638, 97] on input "***" at bounding box center [626, 102] width 30 height 23
type input "*"
type input "**"
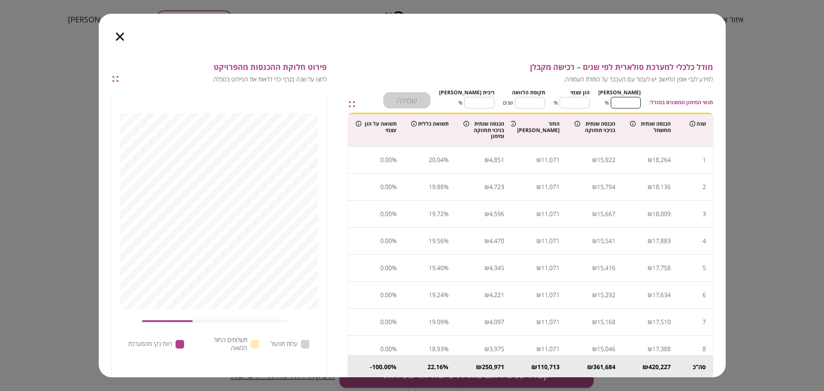
type input "**"
click at [430, 103] on button "שמירה" at bounding box center [406, 100] width 47 height 16
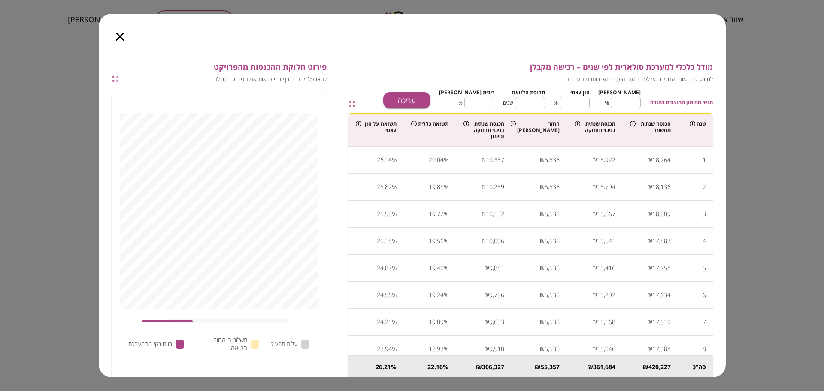
click at [116, 39] on icon "button" at bounding box center [120, 37] width 8 height 8
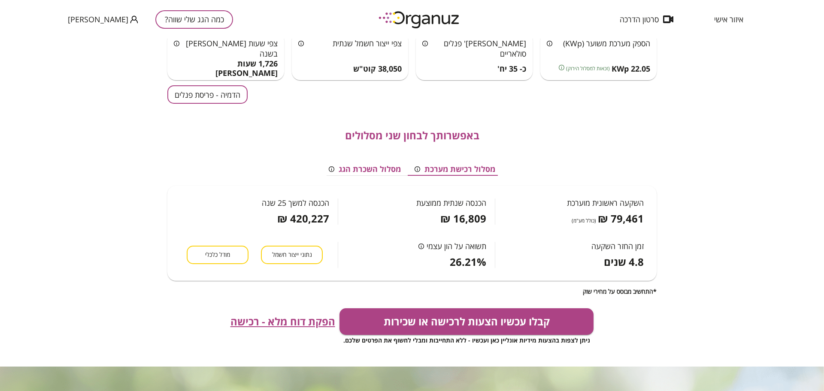
scroll to position [54, 0]
click at [212, 257] on span "מודל כלכלי" at bounding box center [217, 254] width 25 height 8
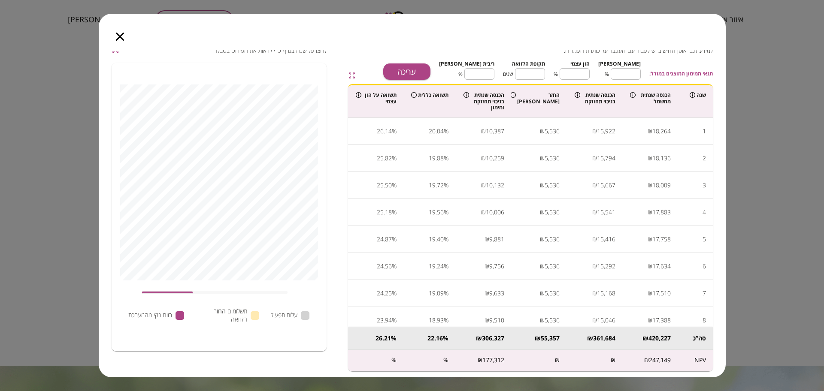
scroll to position [30, 0]
click at [121, 38] on icon "button" at bounding box center [120, 37] width 8 height 8
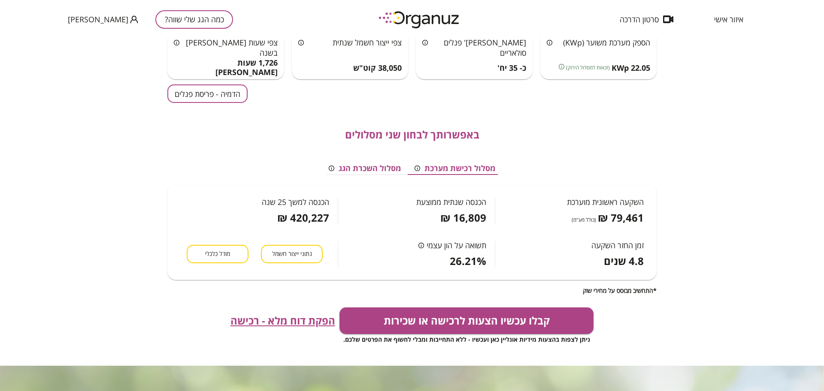
click at [298, 321] on span "הפקת דוח מלא - רכישה" at bounding box center [282, 321] width 105 height 12
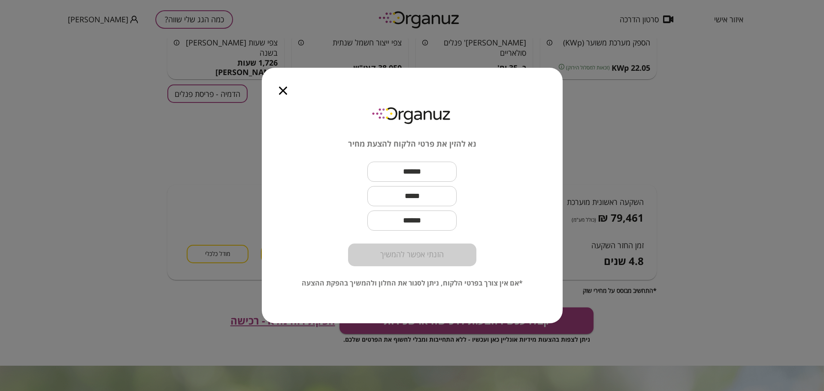
click at [285, 92] on icon "button" at bounding box center [283, 91] width 8 height 8
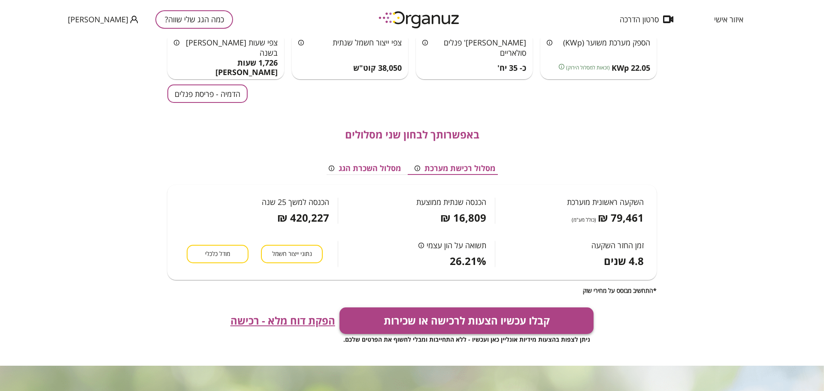
click at [393, 320] on button "קבלו עכשיו הצעות לרכישה או שכירות" at bounding box center [467, 321] width 255 height 27
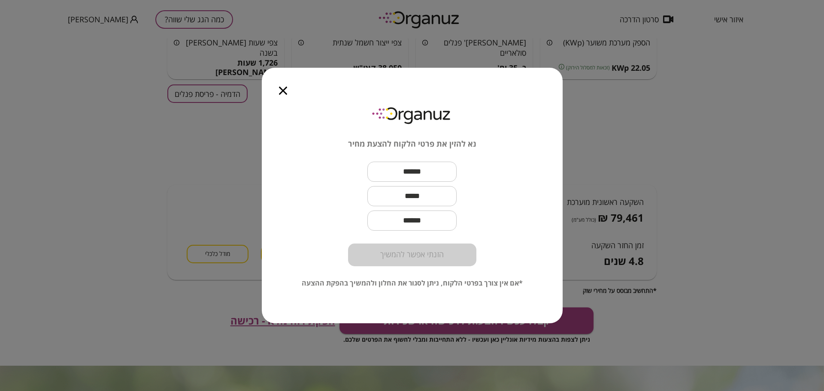
click at [440, 163] on input "text" at bounding box center [411, 171] width 89 height 25
click at [399, 170] on input "****" at bounding box center [411, 171] width 89 height 25
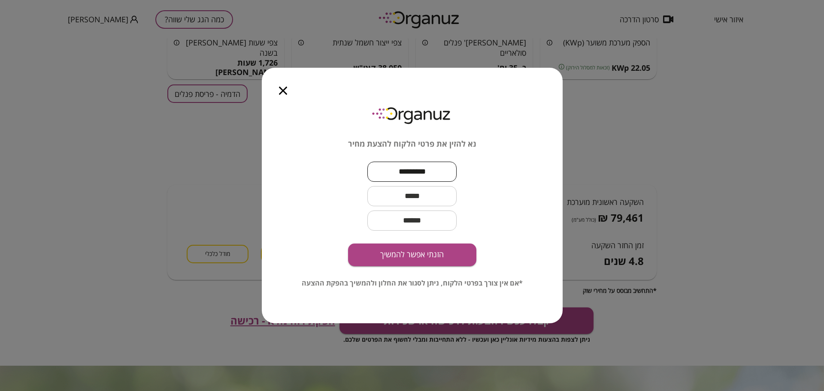
type input "*********"
click at [443, 194] on input "text" at bounding box center [411, 196] width 89 height 25
paste input "**********"
type input "**********"
click at [431, 259] on button "הזנתי אפשר להמשיך" at bounding box center [412, 255] width 128 height 23
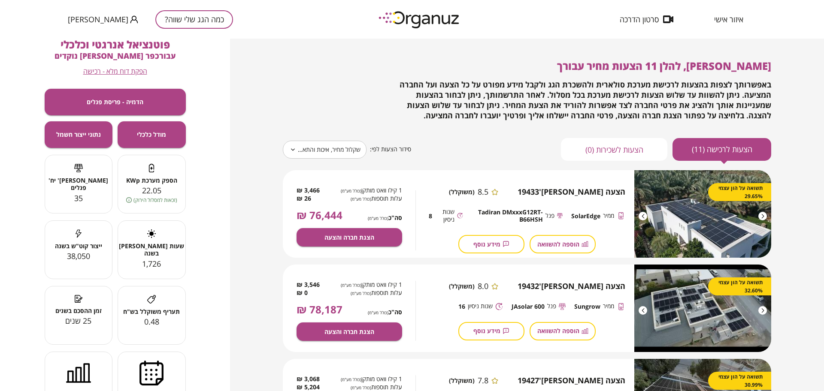
click at [312, 147] on body "**********" at bounding box center [412, 195] width 824 height 391
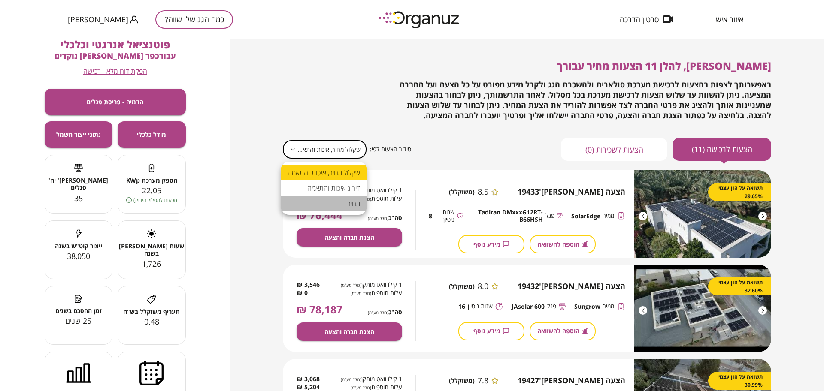
click at [357, 205] on li "מחיר" at bounding box center [324, 203] width 86 height 15
type input "*****"
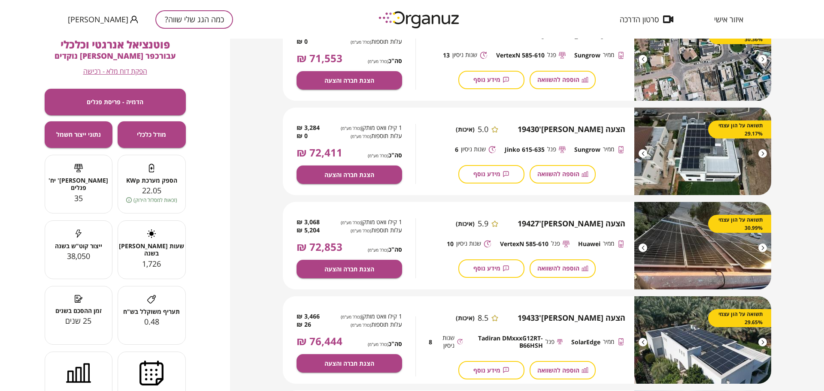
scroll to position [215, 0]
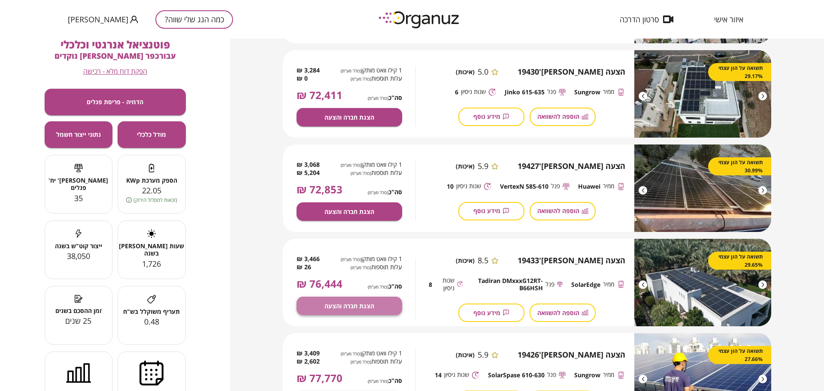
click at [367, 300] on button "הצגת חברה והצעה" at bounding box center [350, 306] width 106 height 18
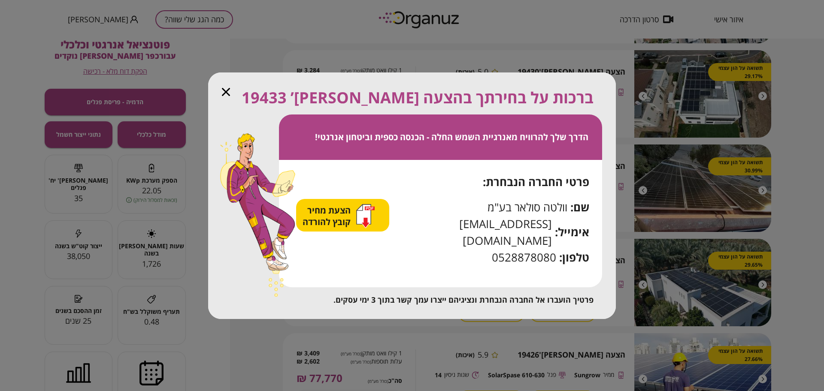
click at [327, 218] on span "הצעת מחיר קובץ להורדה" at bounding box center [328, 216] width 50 height 23
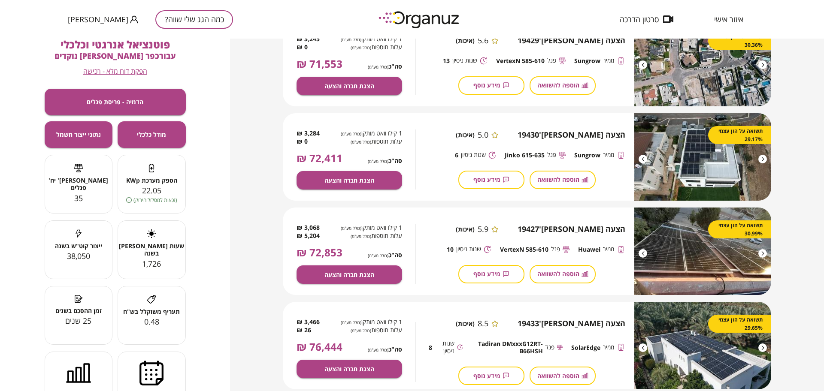
scroll to position [161, 0]
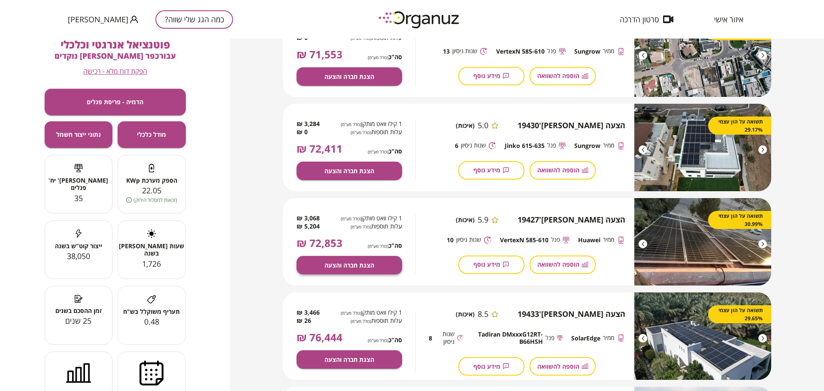
click at [339, 262] on span "הצגת חברה והצעה" at bounding box center [349, 265] width 50 height 7
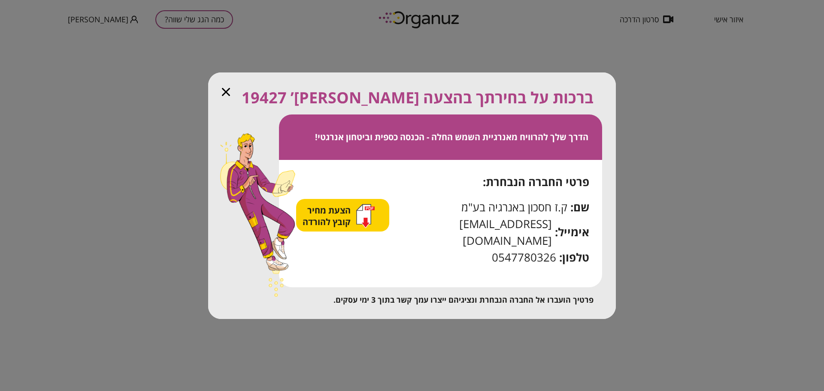
click at [353, 221] on span "הצעת מחיר קובץ להורדה" at bounding box center [328, 216] width 50 height 23
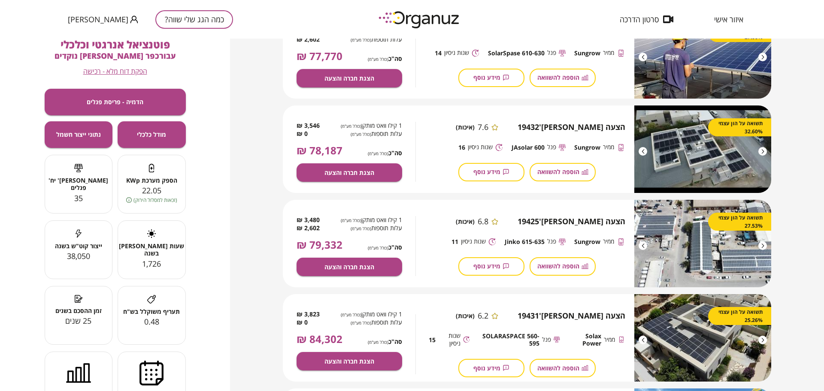
scroll to position [537, 0]
click at [366, 261] on button "הצגת חברה והצעה" at bounding box center [350, 267] width 106 height 18
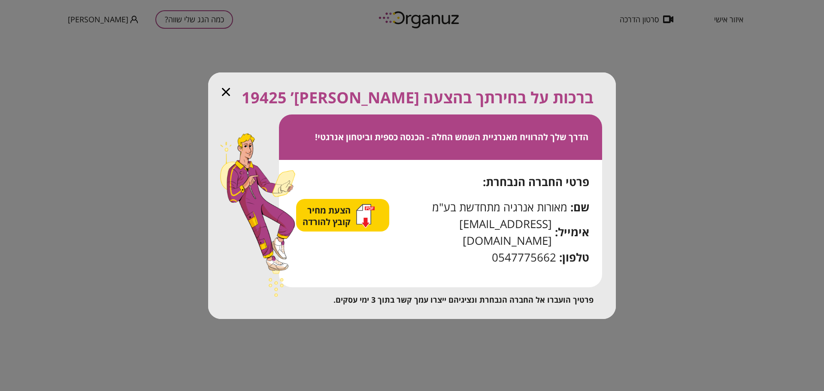
click at [346, 225] on span "הצעת מחיר קובץ להורדה" at bounding box center [328, 216] width 50 height 23
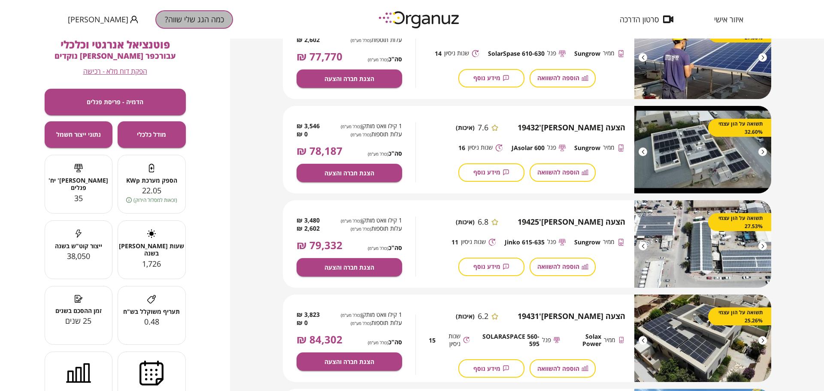
click at [184, 21] on button "כמה הגג שלי שווה?" at bounding box center [194, 19] width 78 height 18
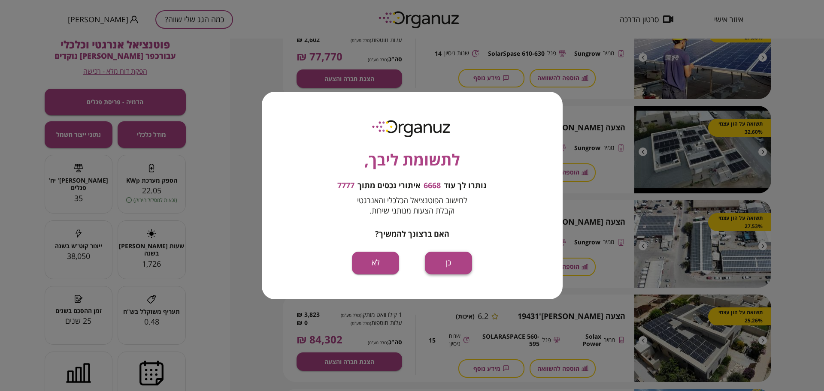
click at [444, 269] on button "כן" at bounding box center [448, 263] width 47 height 23
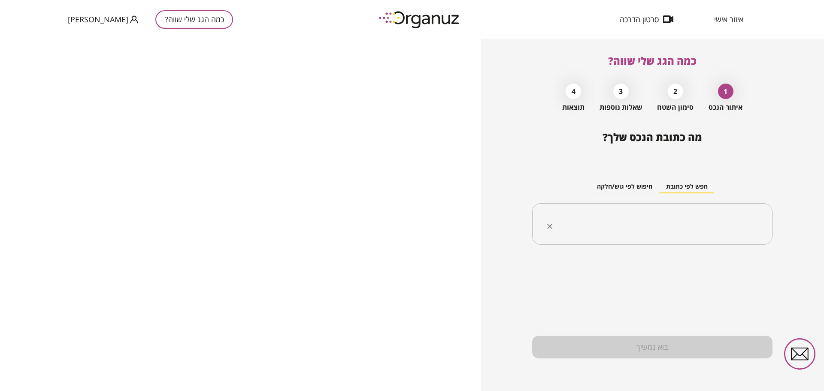
click at [643, 231] on input "text" at bounding box center [655, 224] width 213 height 21
paste input "**********"
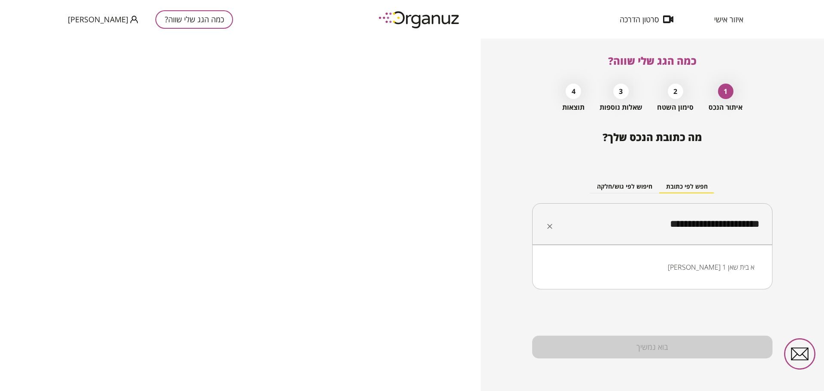
click at [717, 270] on li "מעפילי אגוז 1 א בית שאן" at bounding box center [652, 267] width 218 height 15
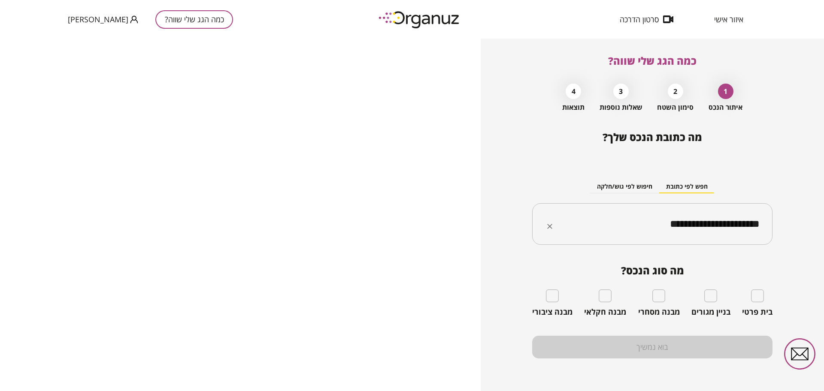
type input "**********"
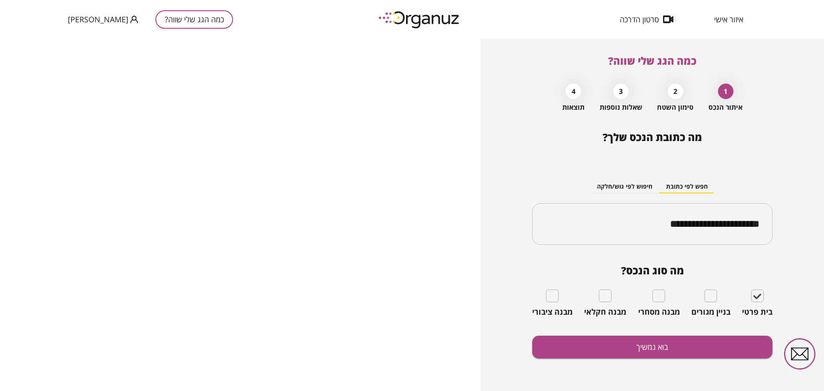
drag, startPoint x: 765, startPoint y: 300, endPoint x: 791, endPoint y: 292, distance: 27.4
click at [793, 290] on div "**********" at bounding box center [652, 215] width 343 height 353
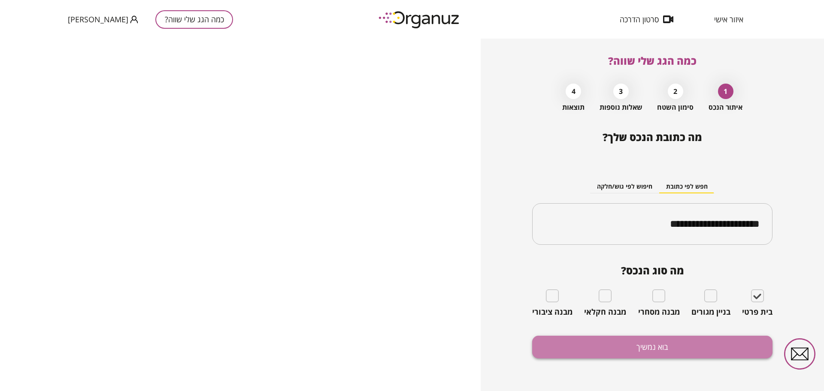
click at [659, 343] on button "בוא נמשיך" at bounding box center [652, 347] width 240 height 23
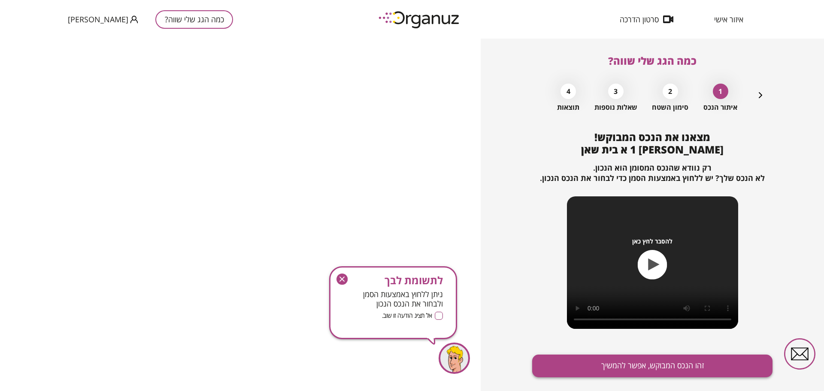
click at [702, 364] on button "זהו הנכס המבוקש, אפשר להמשיך" at bounding box center [652, 366] width 240 height 23
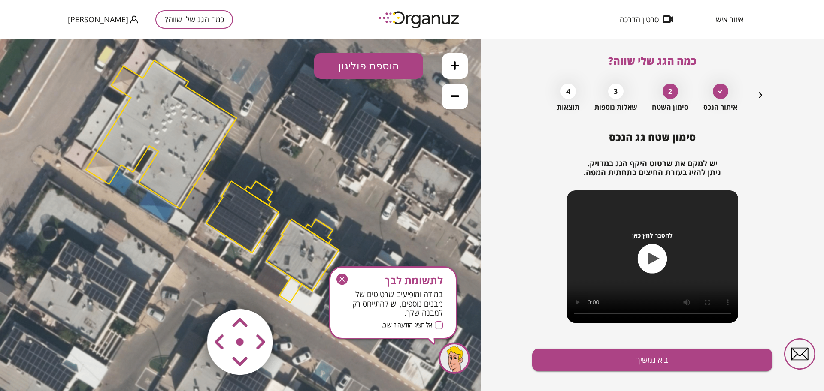
drag, startPoint x: 375, startPoint y: 218, endPoint x: 348, endPoint y: 185, distance: 43.3
click at [348, 185] on icon at bounding box center [212, 181] width 773 height 773
click at [344, 279] on icon "button" at bounding box center [341, 279] width 11 height 11
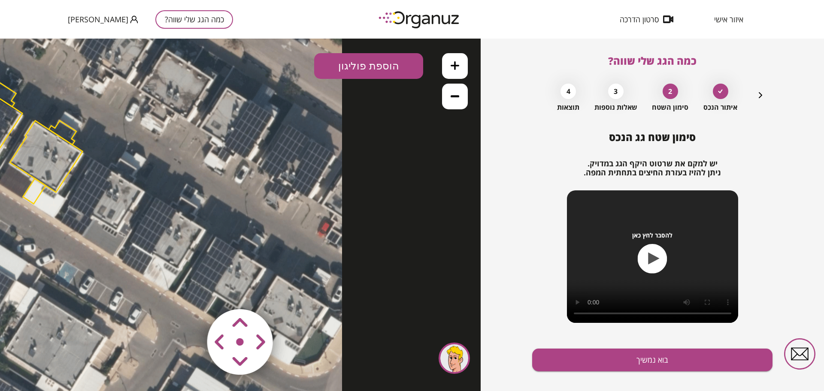
drag, startPoint x: 364, startPoint y: 223, endPoint x: 117, endPoint y: 121, distance: 266.5
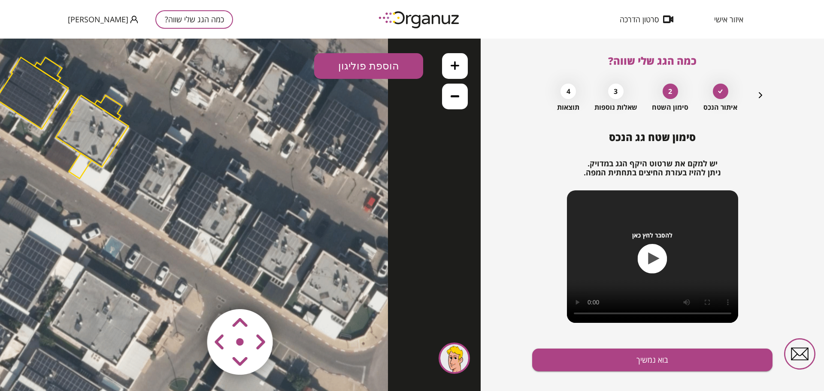
drag, startPoint x: 173, startPoint y: 258, endPoint x: 230, endPoint y: 249, distance: 57.5
click at [230, 249] on icon at bounding box center [1, 57] width 773 height 773
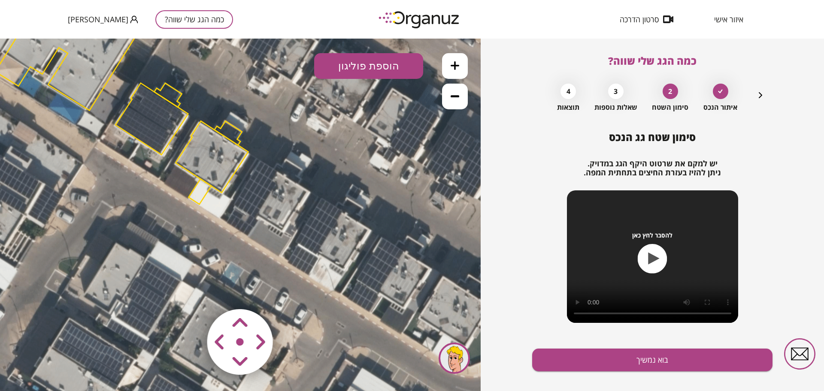
drag, startPoint x: 214, startPoint y: 108, endPoint x: 294, endPoint y: 144, distance: 87.6
click at [294, 144] on icon at bounding box center [121, 83] width 773 height 773
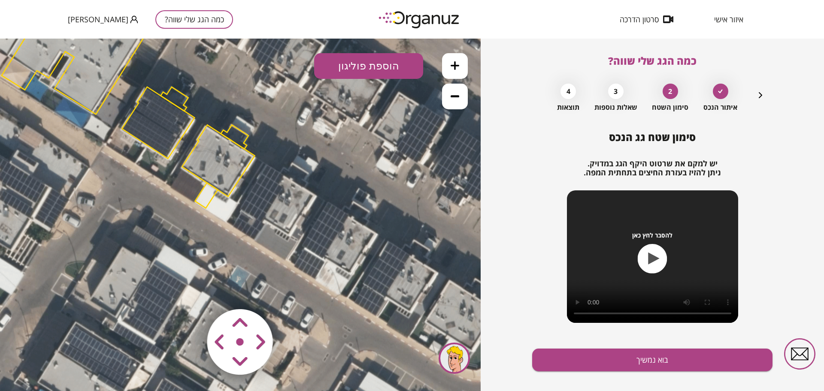
click at [209, 196] on polygon at bounding box center [206, 195] width 23 height 25
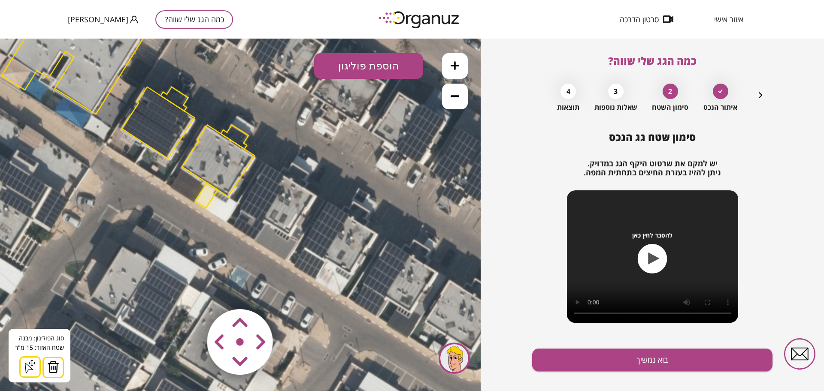
click at [55, 364] on img at bounding box center [53, 367] width 12 height 13
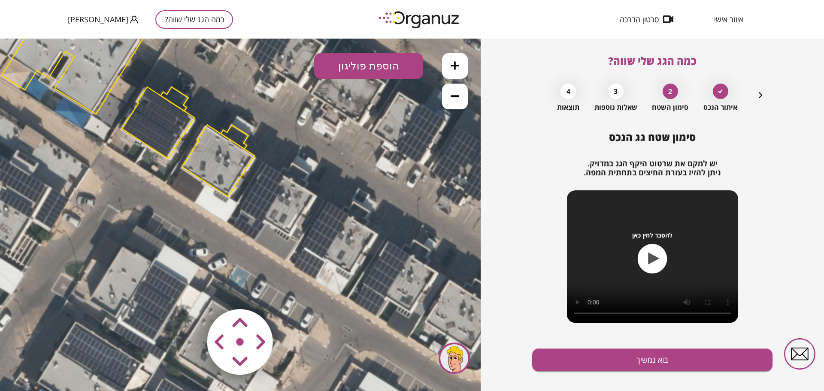
click at [462, 62] on button at bounding box center [455, 66] width 26 height 26
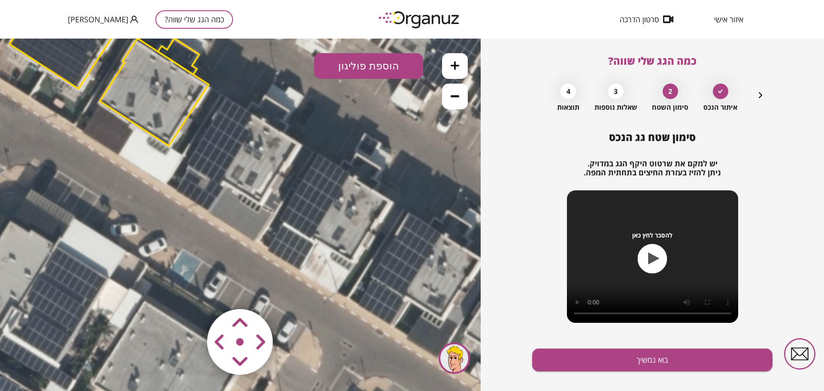
drag, startPoint x: 209, startPoint y: 233, endPoint x: 164, endPoint y: 153, distance: 91.5
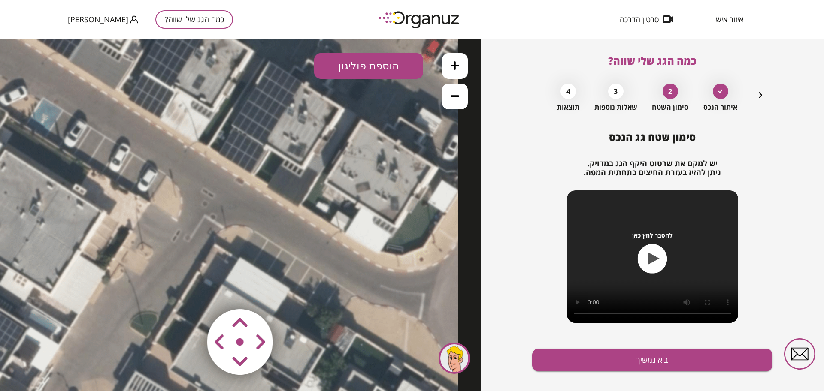
drag, startPoint x: 251, startPoint y: 233, endPoint x: 100, endPoint y: 112, distance: 193.5
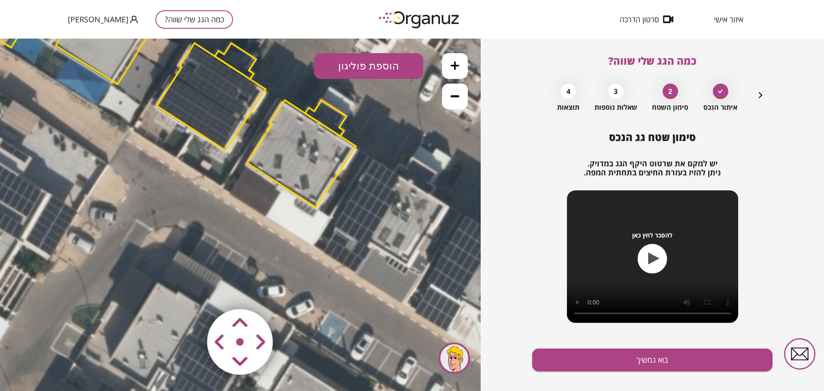
drag, startPoint x: 124, startPoint y: 199, endPoint x: 412, endPoint y: 416, distance: 361.0
click at [412, 39] on html ".st0 { fill: #FFFFFF; }" at bounding box center [240, 39] width 481 height 0
click at [293, 160] on polygon at bounding box center [301, 154] width 109 height 108
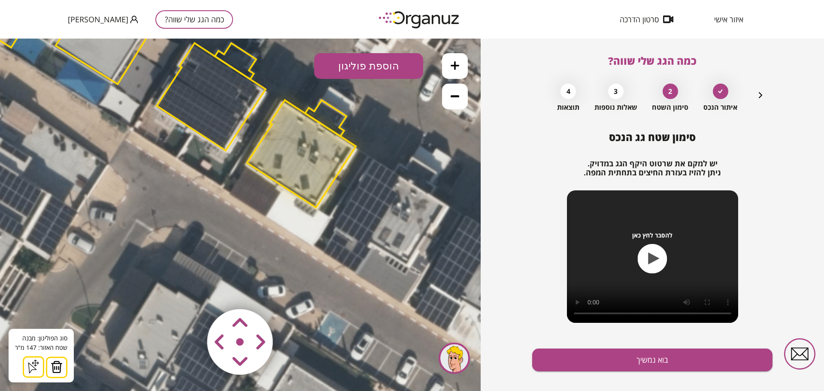
click at [189, 291] on area at bounding box center [189, 291] width 0 height 0
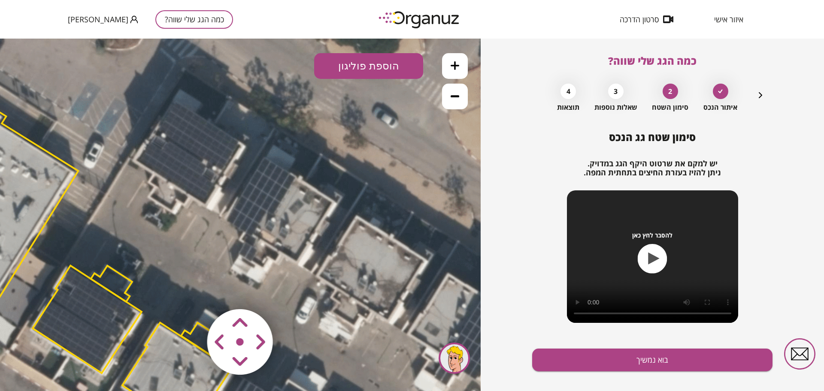
drag, startPoint x: 144, startPoint y: 194, endPoint x: 0, endPoint y: 411, distance: 260.7
click at [0, 39] on html ".st0 { fill: #FFFFFF; }" at bounding box center [240, 39] width 481 height 0
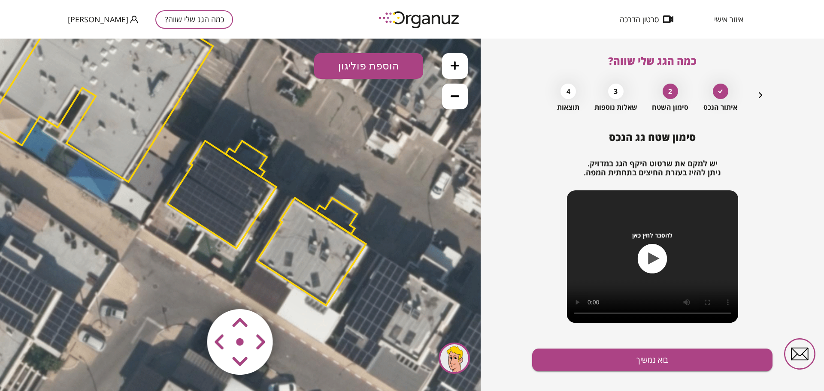
click at [217, 125] on icon at bounding box center [176, 140] width 1159 height 1159
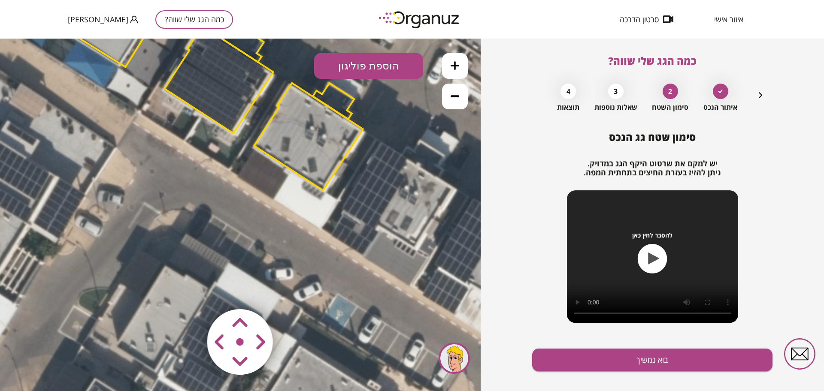
drag, startPoint x: 139, startPoint y: 301, endPoint x: 136, endPoint y: 187, distance: 114.6
click at [136, 187] on icon at bounding box center [173, 25] width 1159 height 1159
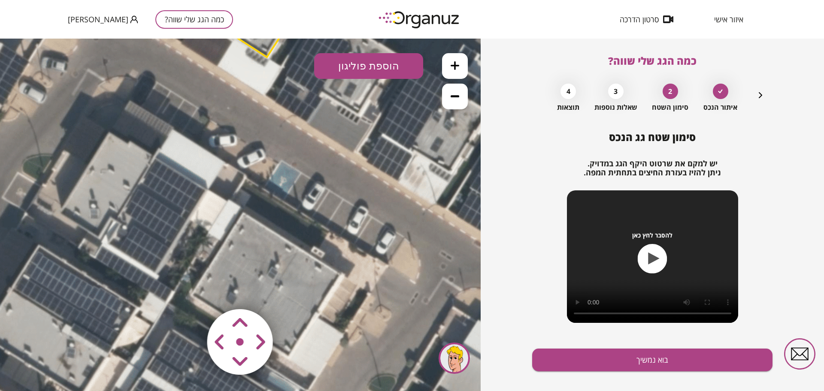
drag, startPoint x: 271, startPoint y: 230, endPoint x: 215, endPoint y: 97, distance: 144.8
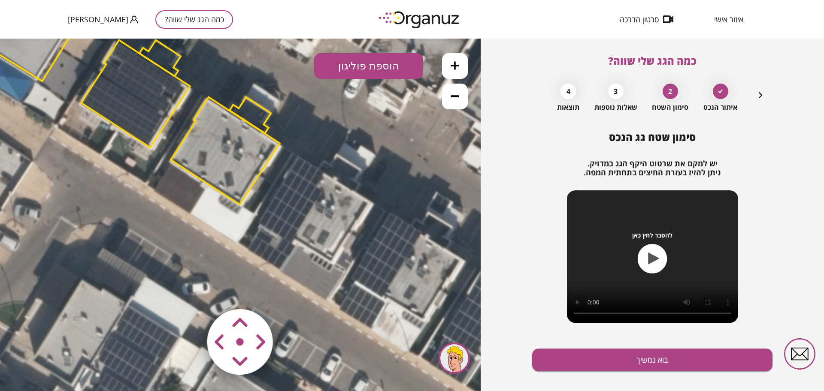
drag, startPoint x: 267, startPoint y: 231, endPoint x: 240, endPoint y: 379, distance: 150.1
click at [240, 379] on div ".st0 { fill: #FFFFFF; } 0" at bounding box center [240, 215] width 481 height 353
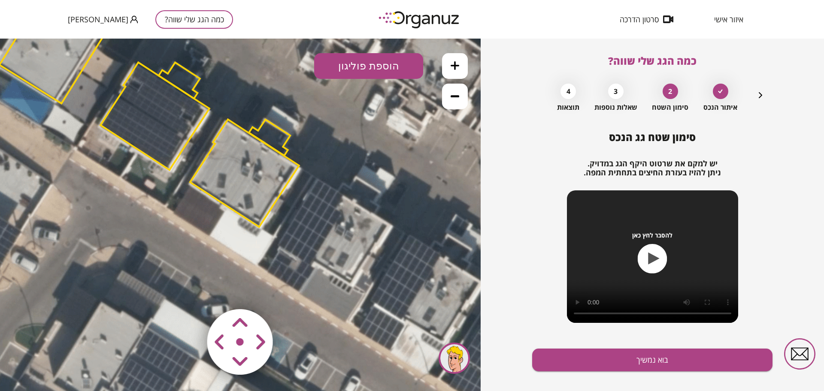
drag, startPoint x: 180, startPoint y: 222, endPoint x: 200, endPoint y: 245, distance: 30.1
click at [200, 245] on icon at bounding box center [109, 62] width 1159 height 1159
click at [455, 95] on icon at bounding box center [455, 96] width 9 height 2
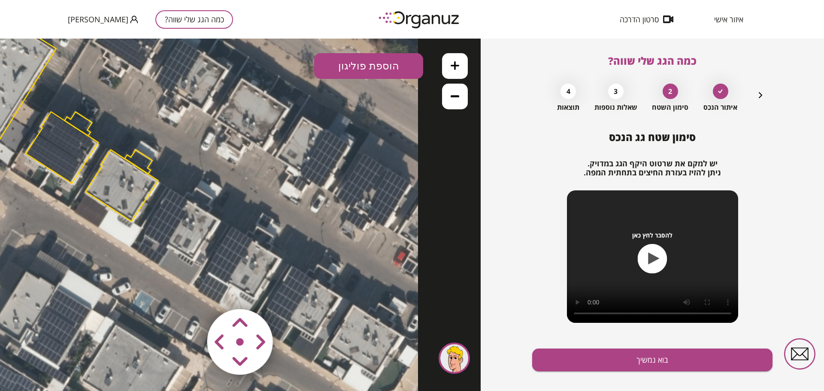
drag, startPoint x: 300, startPoint y: 152, endPoint x: 177, endPoint y: 149, distance: 122.8
click at [177, 149] on icon at bounding box center [31, 111] width 773 height 773
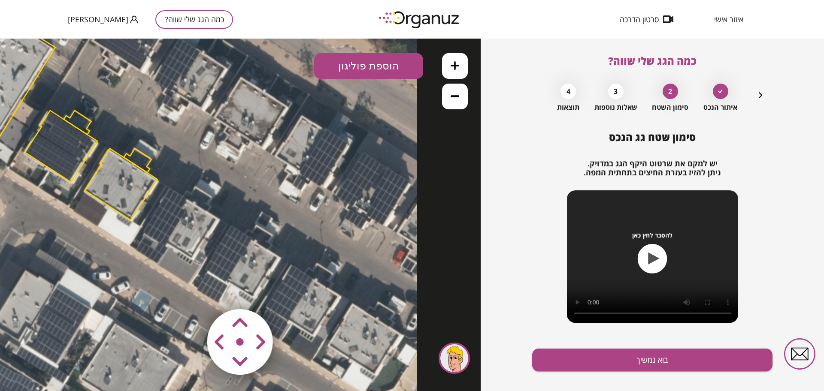
click at [160, 25] on button "כמה הגג שלי שווה?" at bounding box center [194, 19] width 78 height 18
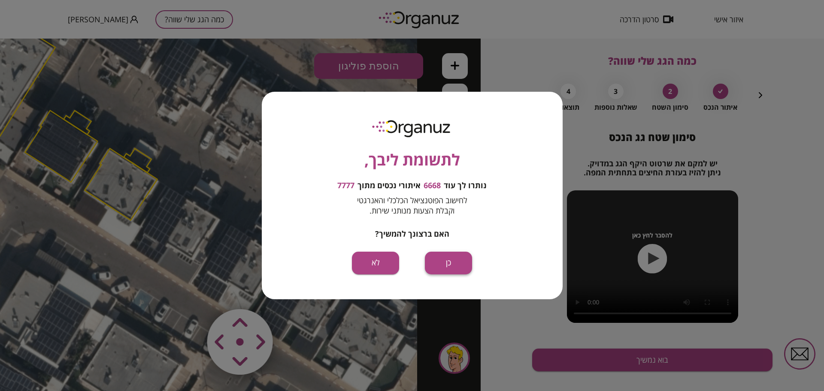
click at [436, 262] on button "כן" at bounding box center [448, 263] width 47 height 23
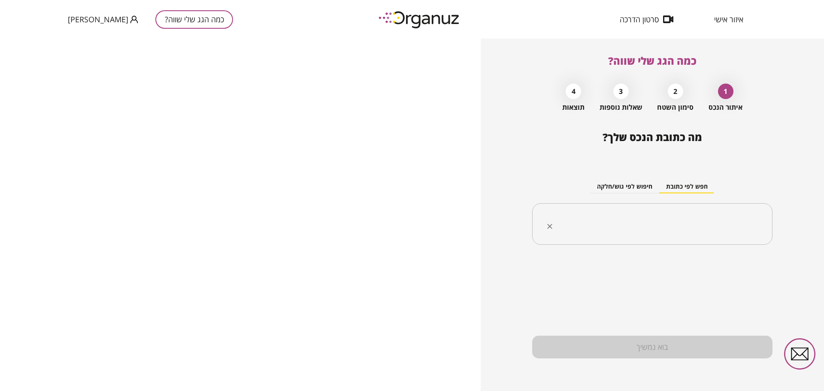
click at [649, 222] on input "text" at bounding box center [655, 224] width 213 height 21
paste input "**********"
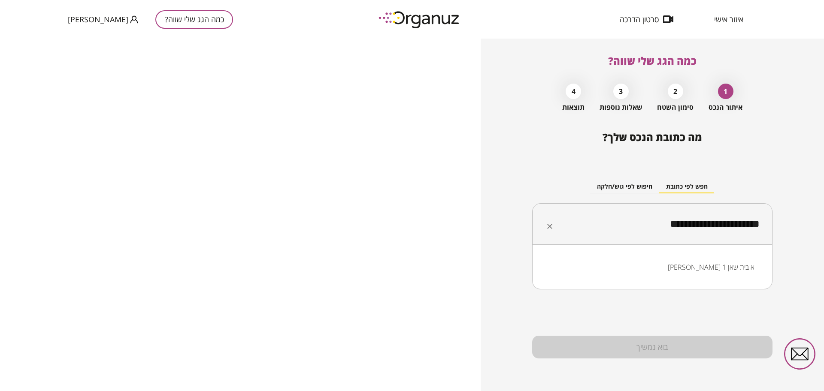
click at [721, 269] on li "מעפילי אגוז 1 א בית שאן" at bounding box center [652, 267] width 218 height 15
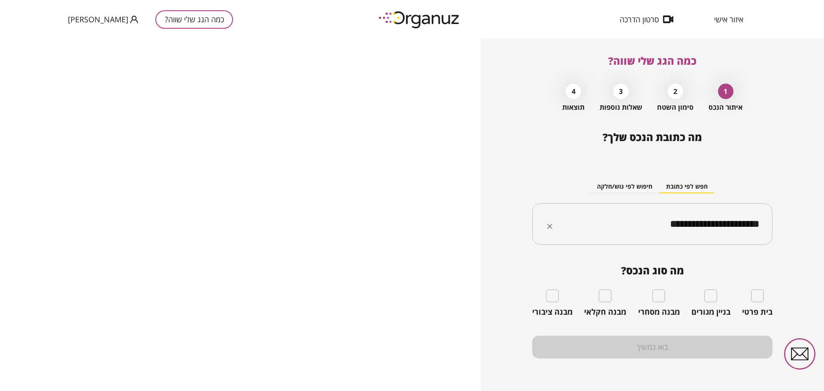
type input "**********"
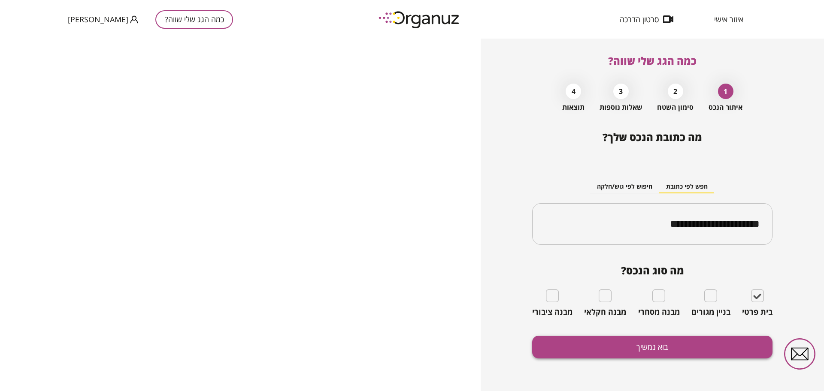
click at [645, 350] on button "בוא נמשיך" at bounding box center [652, 347] width 240 height 23
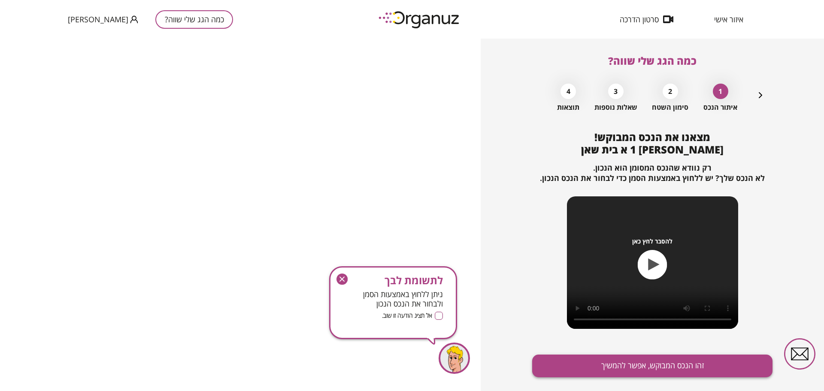
click at [634, 362] on button "זהו הנכס המבוקש, אפשר להמשיך" at bounding box center [652, 366] width 240 height 23
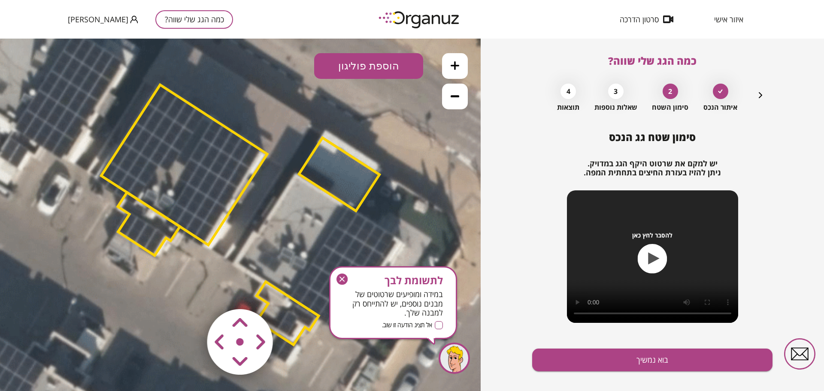
click at [344, 279] on icon "button" at bounding box center [341, 279] width 11 height 11
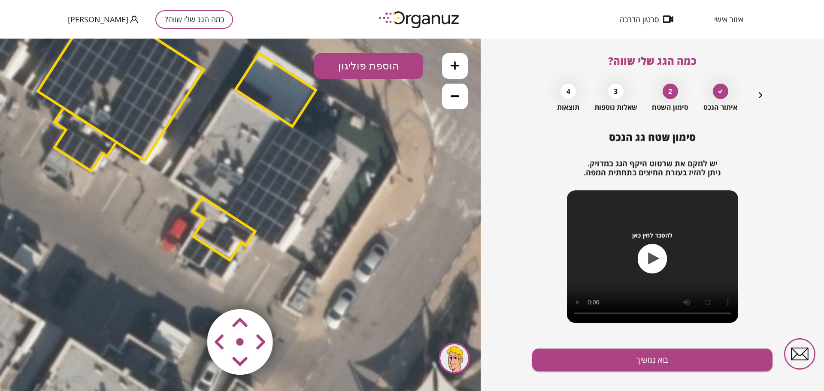
drag, startPoint x: 365, startPoint y: 280, endPoint x: 302, endPoint y: 196, distance: 105.8
click at [302, 196] on icon at bounding box center [176, 130] width 869 height 869
click at [452, 105] on button at bounding box center [455, 97] width 26 height 26
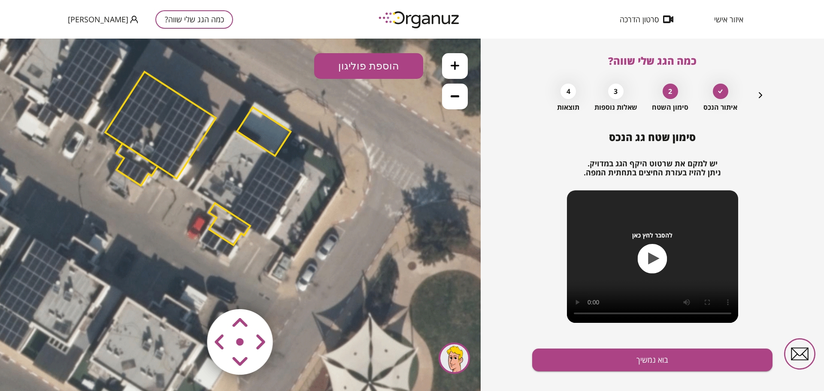
click at [452, 105] on button at bounding box center [455, 97] width 26 height 26
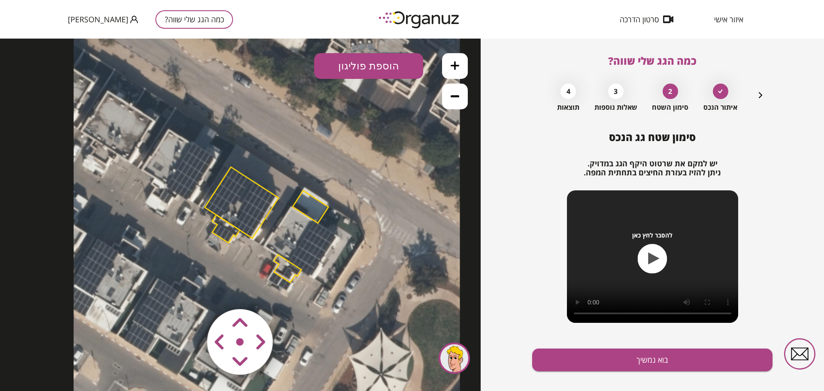
drag, startPoint x: 177, startPoint y: 225, endPoint x: 231, endPoint y: 273, distance: 72.4
click at [231, 273] on icon at bounding box center [267, 225] width 386 height 386
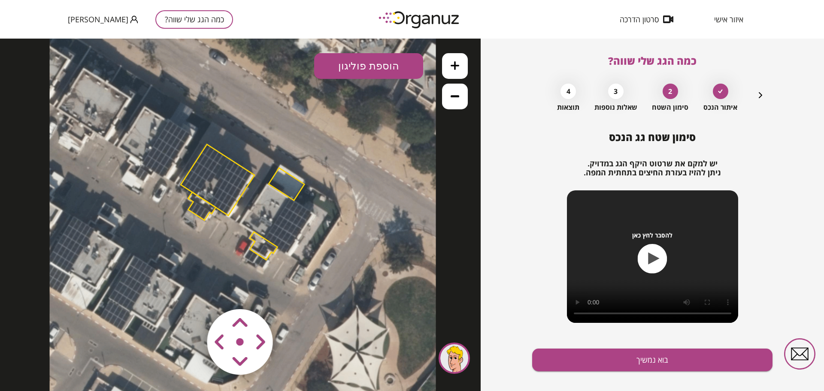
drag, startPoint x: 276, startPoint y: 249, endPoint x: 245, endPoint y: 224, distance: 39.4
click at [245, 226] on icon at bounding box center [243, 202] width 386 height 386
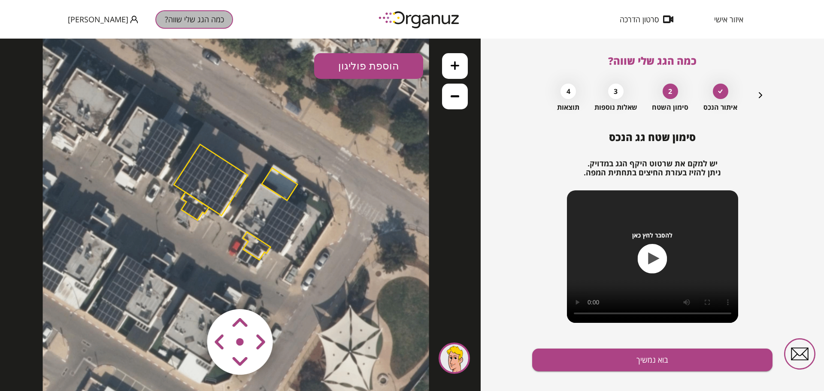
click at [184, 18] on button "כמה הגג שלי שווה?" at bounding box center [194, 19] width 78 height 18
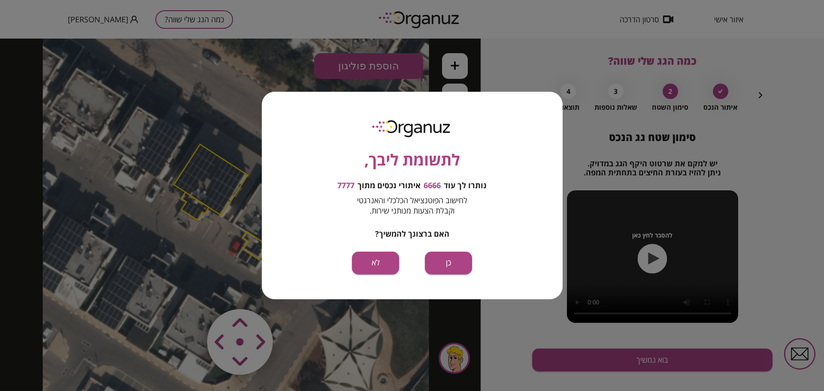
click at [484, 261] on div "לתשומת ליבך, נותרו לך עוד 6666 איתורי נכסים מתוך 7777 לחישוב הפוטנציאל הכלכלי ו…" at bounding box center [412, 195] width 301 height 207
drag, startPoint x: 445, startPoint y: 267, endPoint x: 444, endPoint y: 227, distance: 39.1
click at [444, 267] on button "כן" at bounding box center [448, 263] width 47 height 23
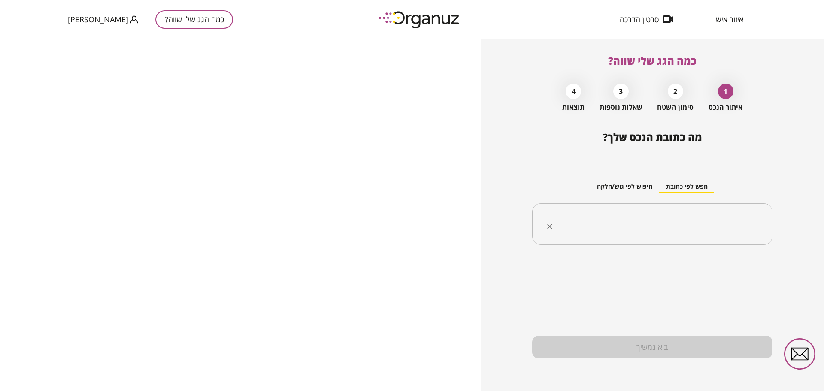
click at [682, 222] on input "text" at bounding box center [655, 224] width 213 height 21
paste input "**********"
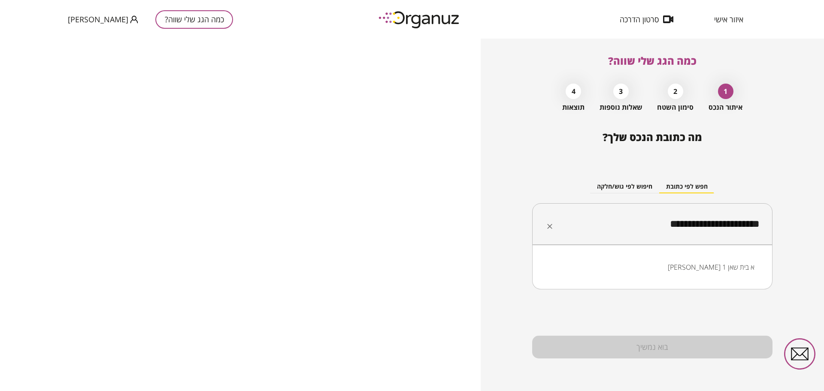
click at [724, 261] on li "מעפילי אגוז 1 א בית שאן" at bounding box center [652, 267] width 218 height 15
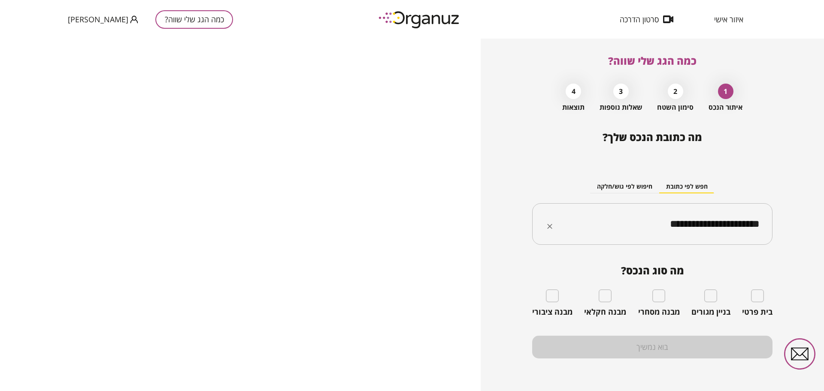
click at [712, 224] on input "**********" at bounding box center [655, 224] width 213 height 21
click at [711, 224] on input "**********" at bounding box center [655, 224] width 213 height 21
click at [714, 225] on input "**********" at bounding box center [655, 224] width 213 height 21
click at [711, 224] on input "**********" at bounding box center [655, 224] width 213 height 21
click at [709, 228] on input "**********" at bounding box center [655, 224] width 213 height 21
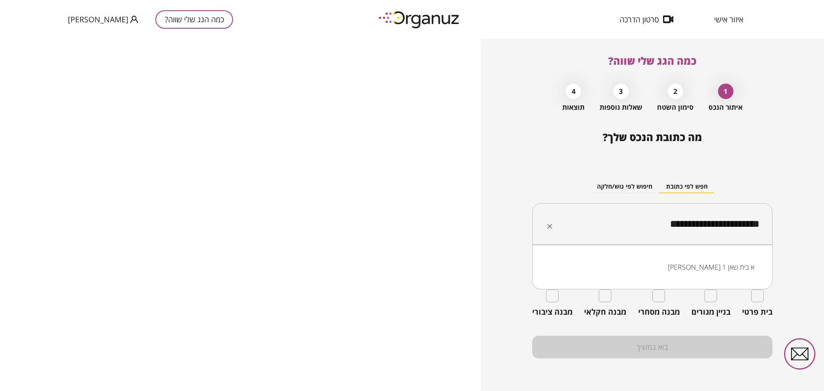
click at [711, 223] on input "**********" at bounding box center [655, 224] width 213 height 21
click at [711, 224] on input "**********" at bounding box center [655, 224] width 213 height 21
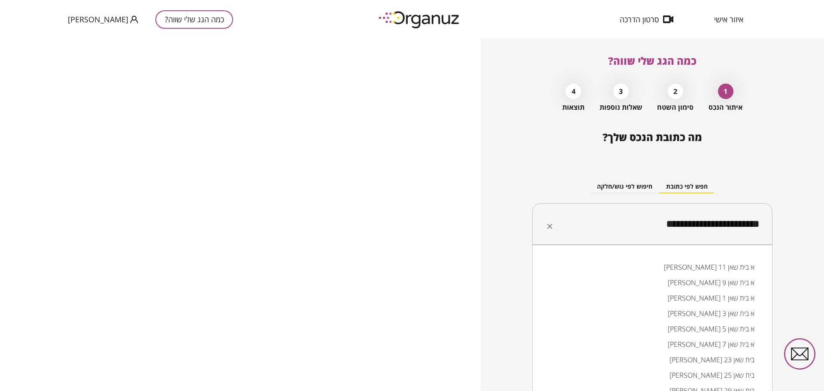
click at [734, 161] on div "**********" at bounding box center [652, 205] width 240 height 93
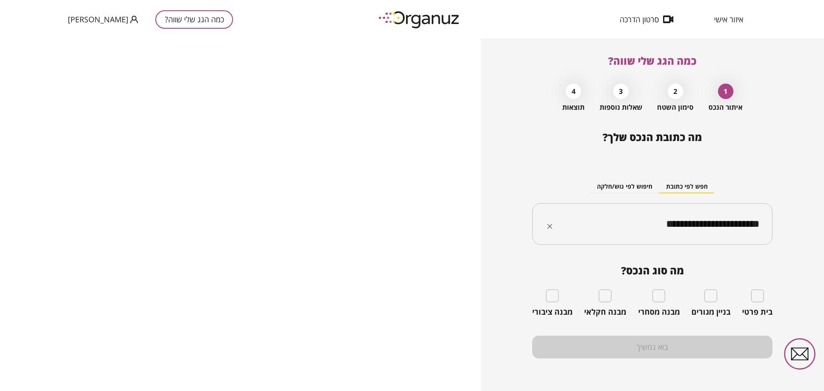
click at [705, 223] on input "**********" at bounding box center [655, 224] width 213 height 21
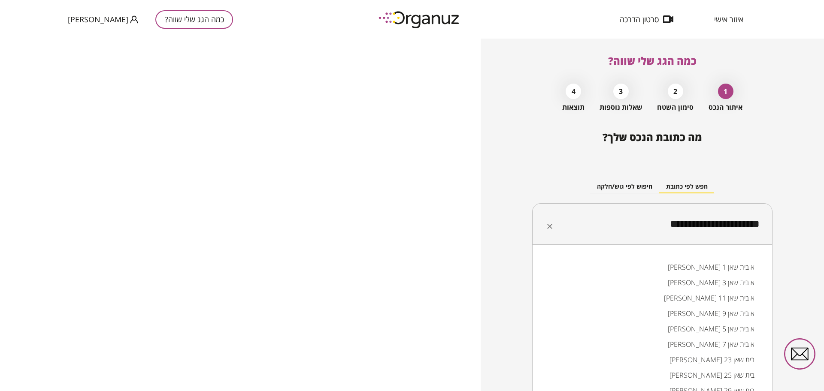
drag, startPoint x: 707, startPoint y: 224, endPoint x: 712, endPoint y: 224, distance: 5.2
click at [712, 224] on input "**********" at bounding box center [655, 224] width 213 height 21
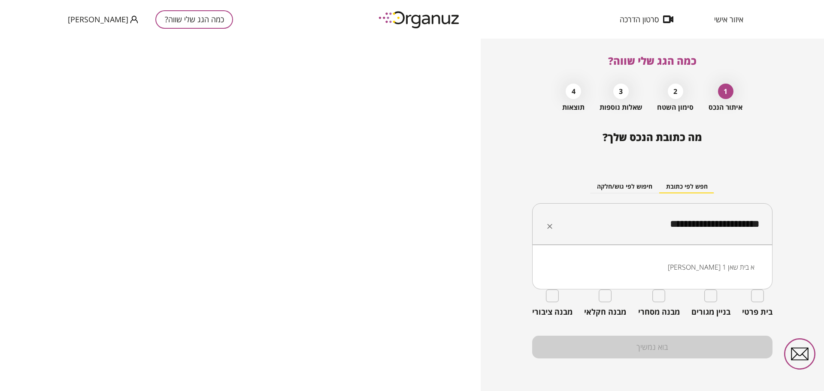
drag, startPoint x: 706, startPoint y: 223, endPoint x: 712, endPoint y: 224, distance: 6.7
click at [712, 224] on input "**********" at bounding box center [655, 224] width 213 height 21
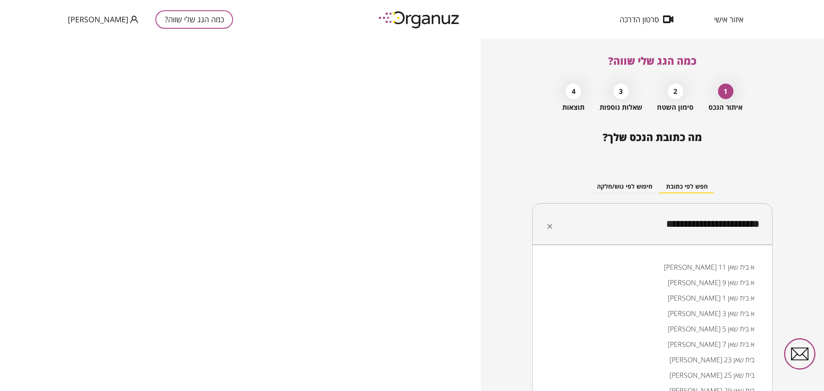
type input "**********"
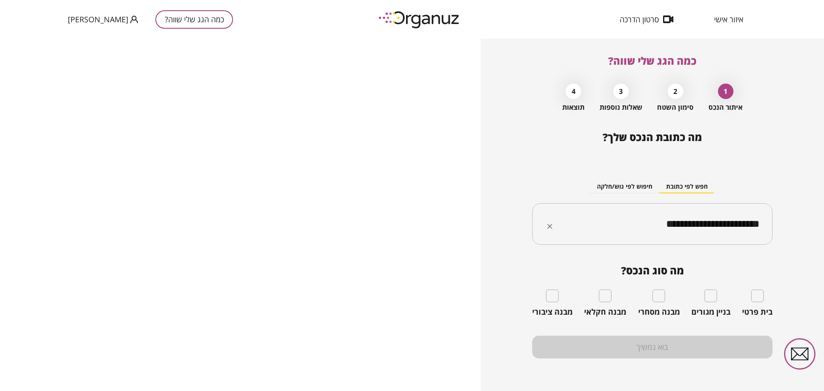
click at [709, 221] on input "**********" at bounding box center [655, 224] width 213 height 21
